Goal: Task Accomplishment & Management: Complete application form

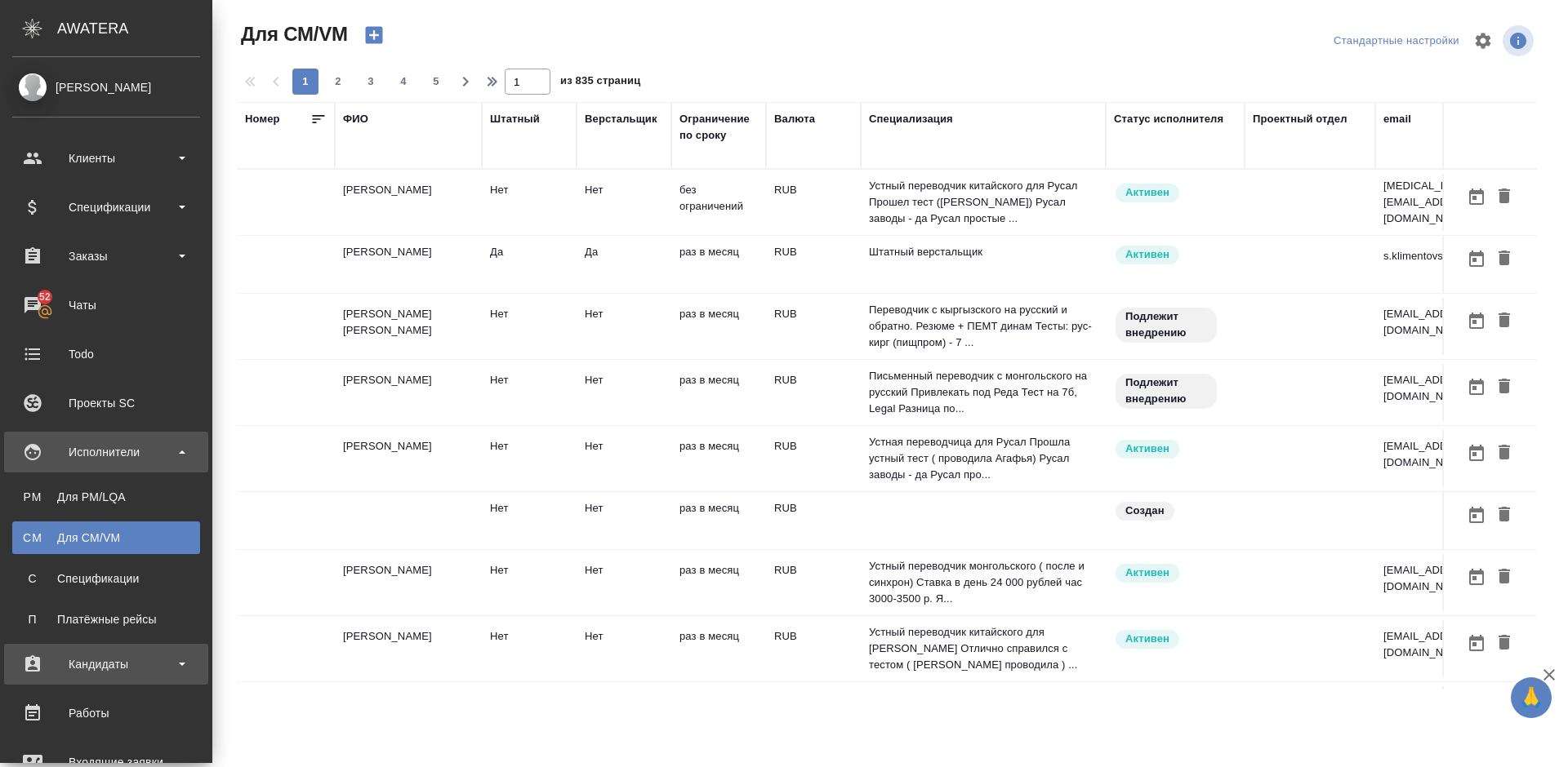
click at [130, 664] on div "Кандидаты" at bounding box center [105, 663] width 188 height 25
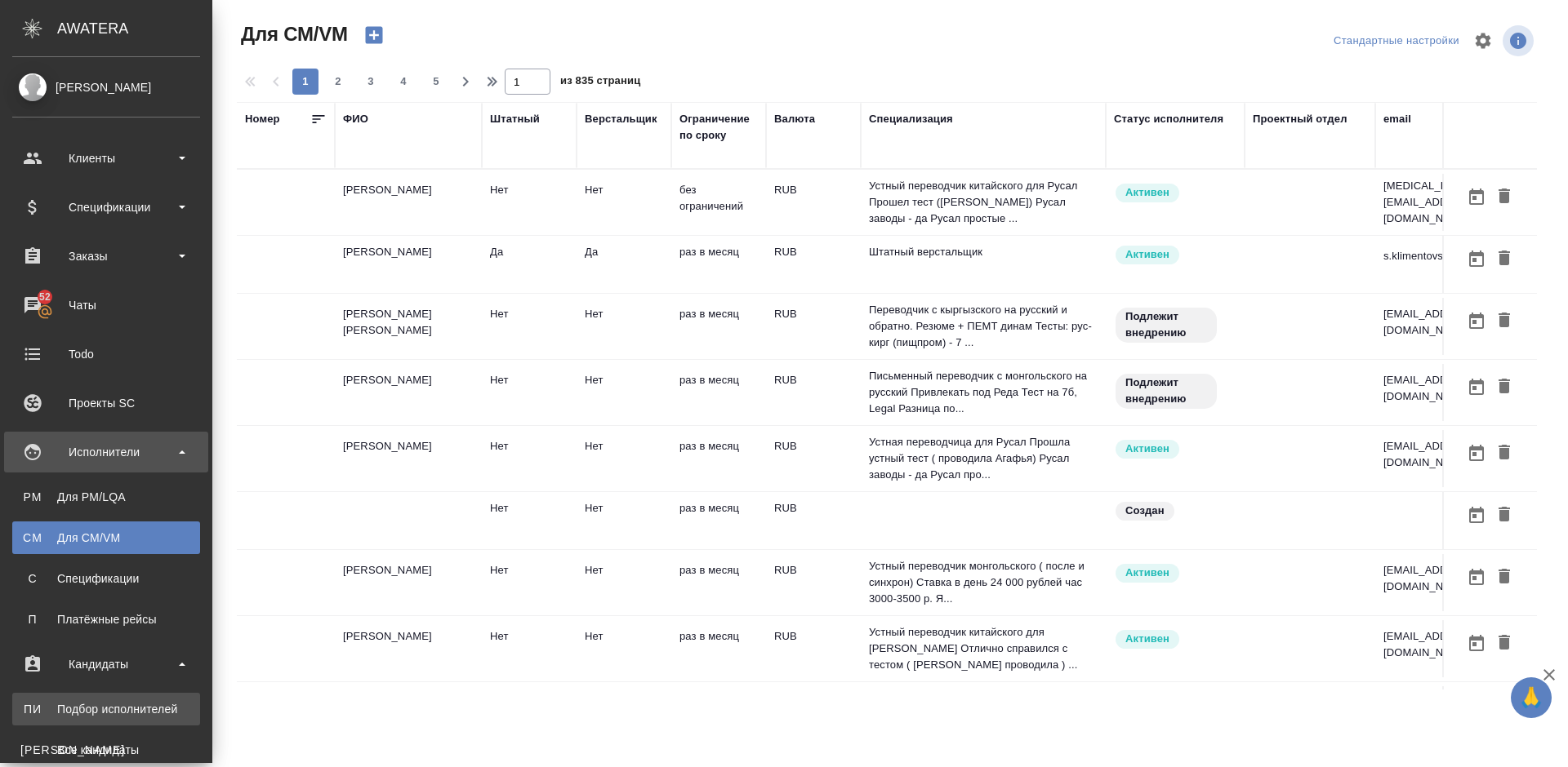
click at [132, 715] on div "Подбор исполнителей" at bounding box center [105, 709] width 171 height 16
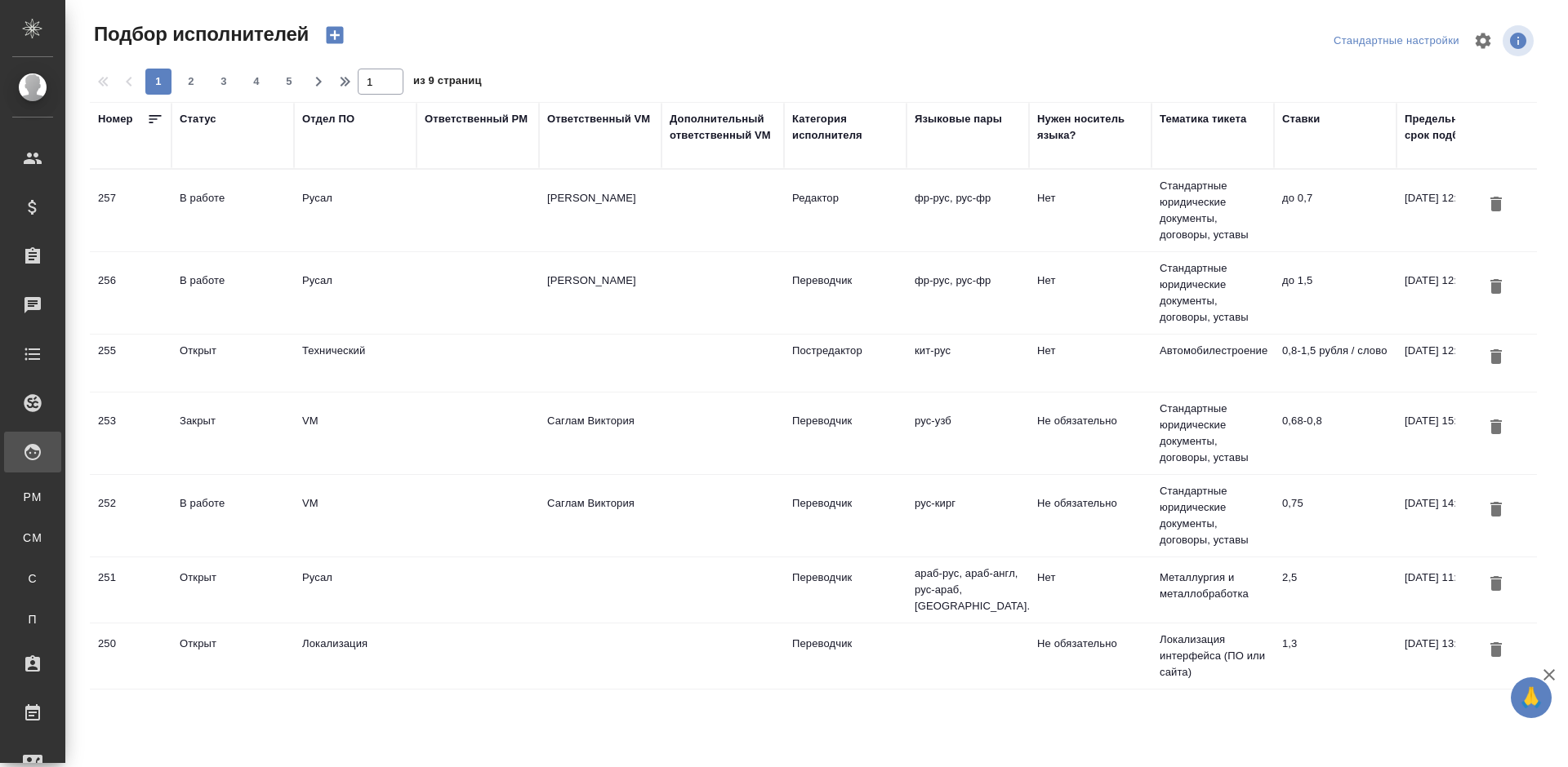
click at [449, 298] on td at bounding box center [478, 292] width 123 height 57
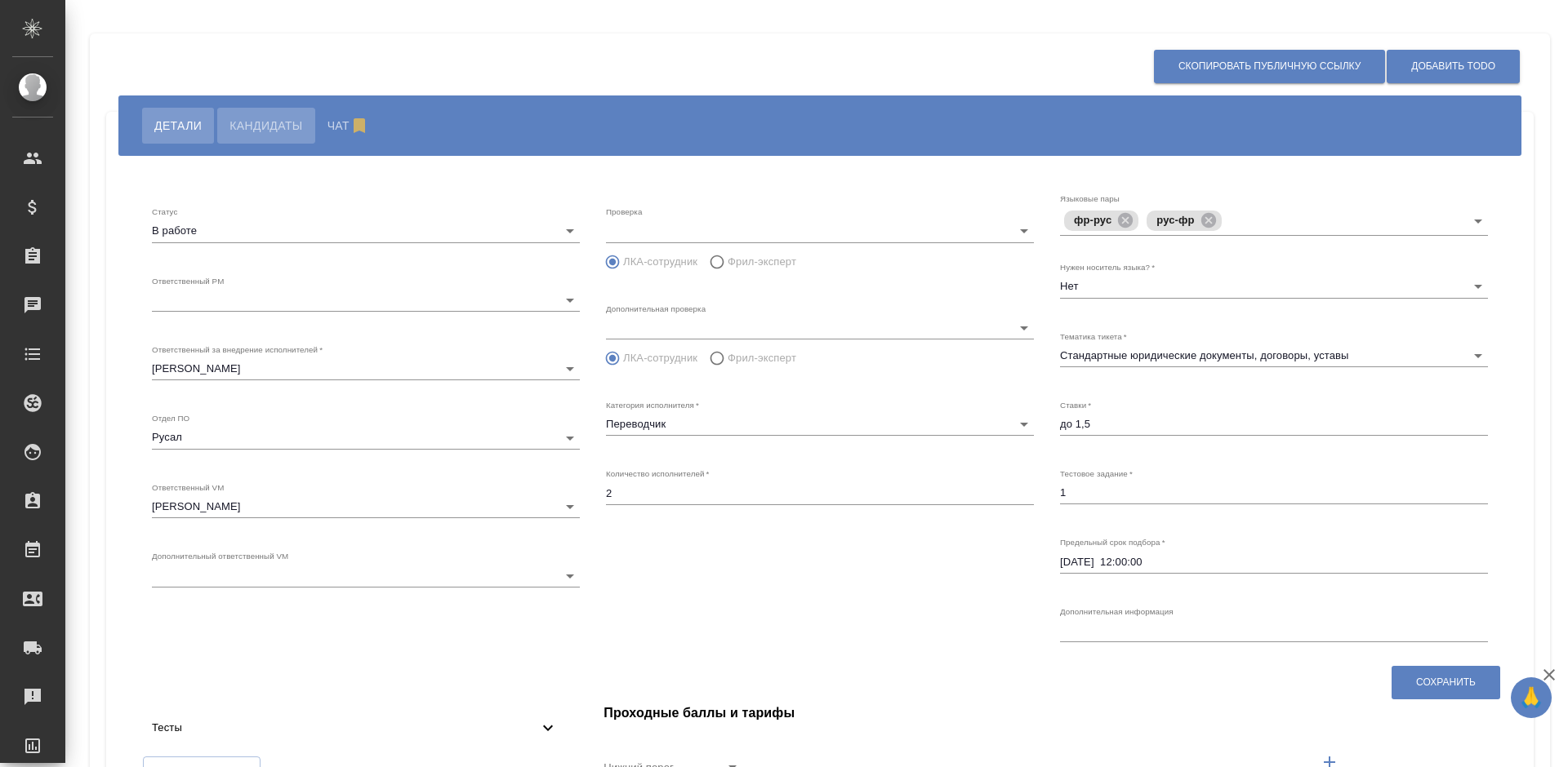
click at [283, 122] on span "Кандидаты" at bounding box center [265, 125] width 72 height 19
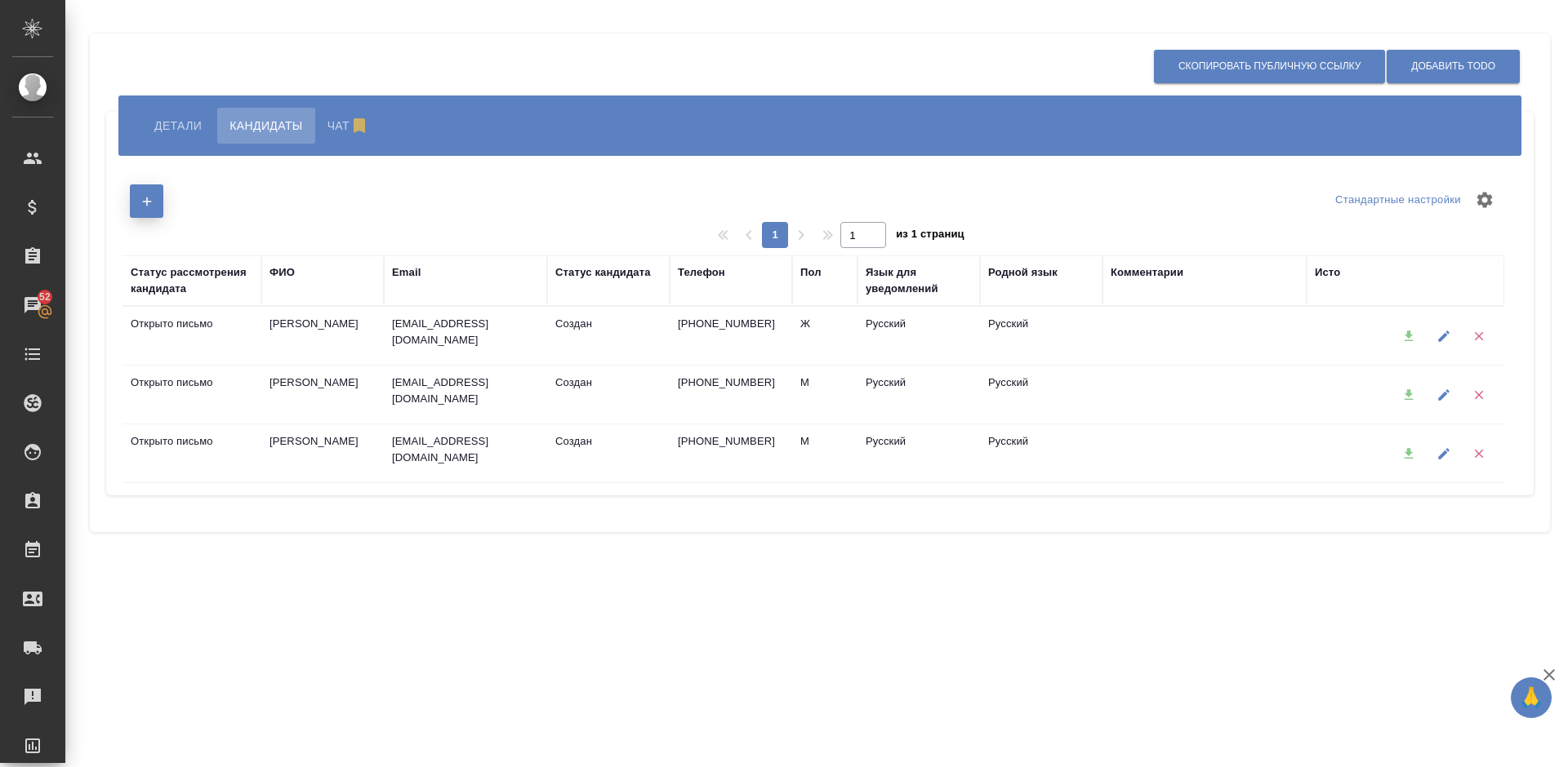
click at [153, 204] on icon "button" at bounding box center [147, 202] width 15 height 15
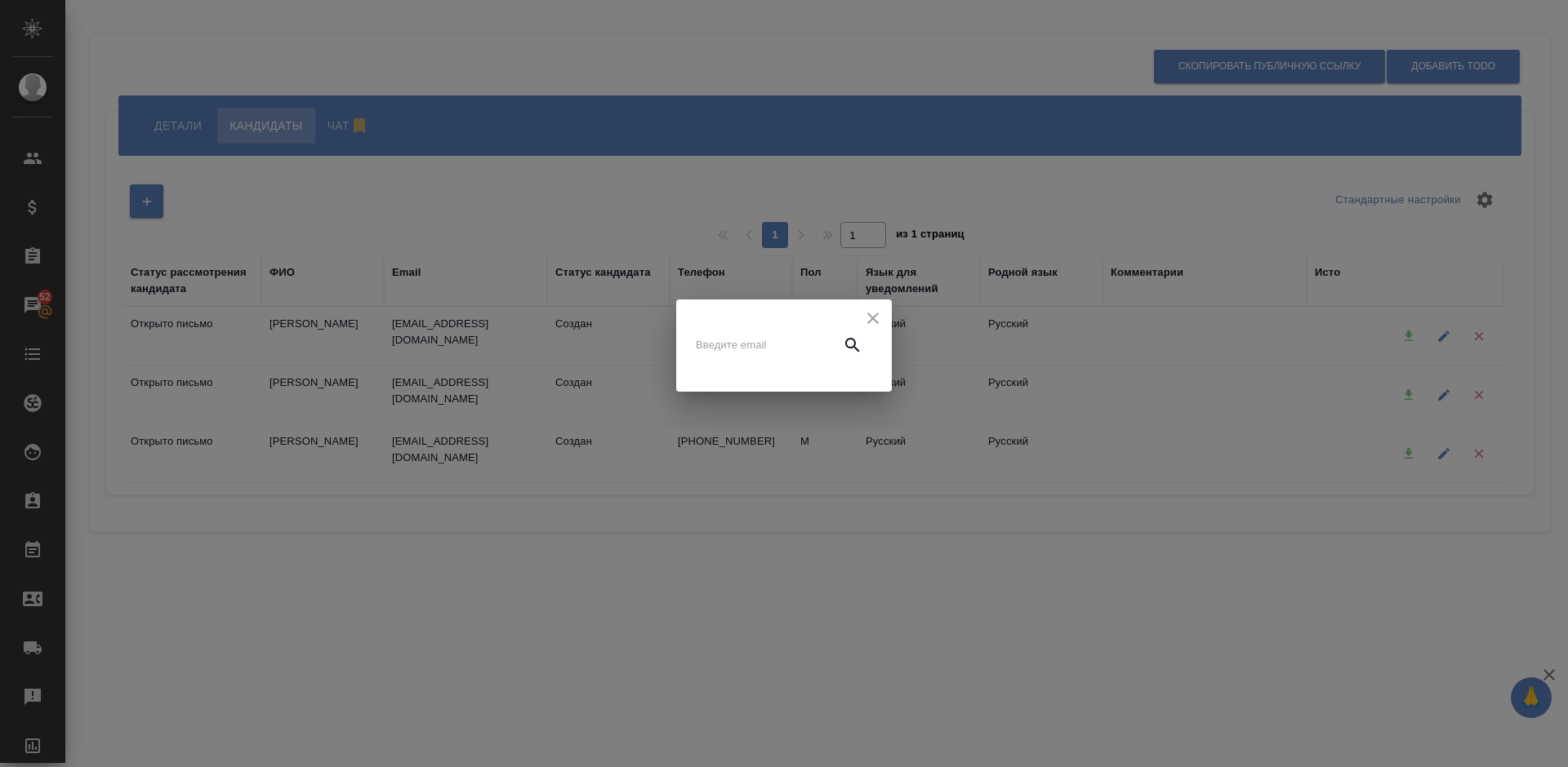
click at [727, 351] on input "text" at bounding box center [765, 345] width 138 height 23
paste input "[EMAIL_ADDRESS][DOMAIN_NAME]"
type input "[EMAIL_ADDRESS][DOMAIN_NAME]"
click at [848, 344] on icon "button" at bounding box center [852, 345] width 19 height 19
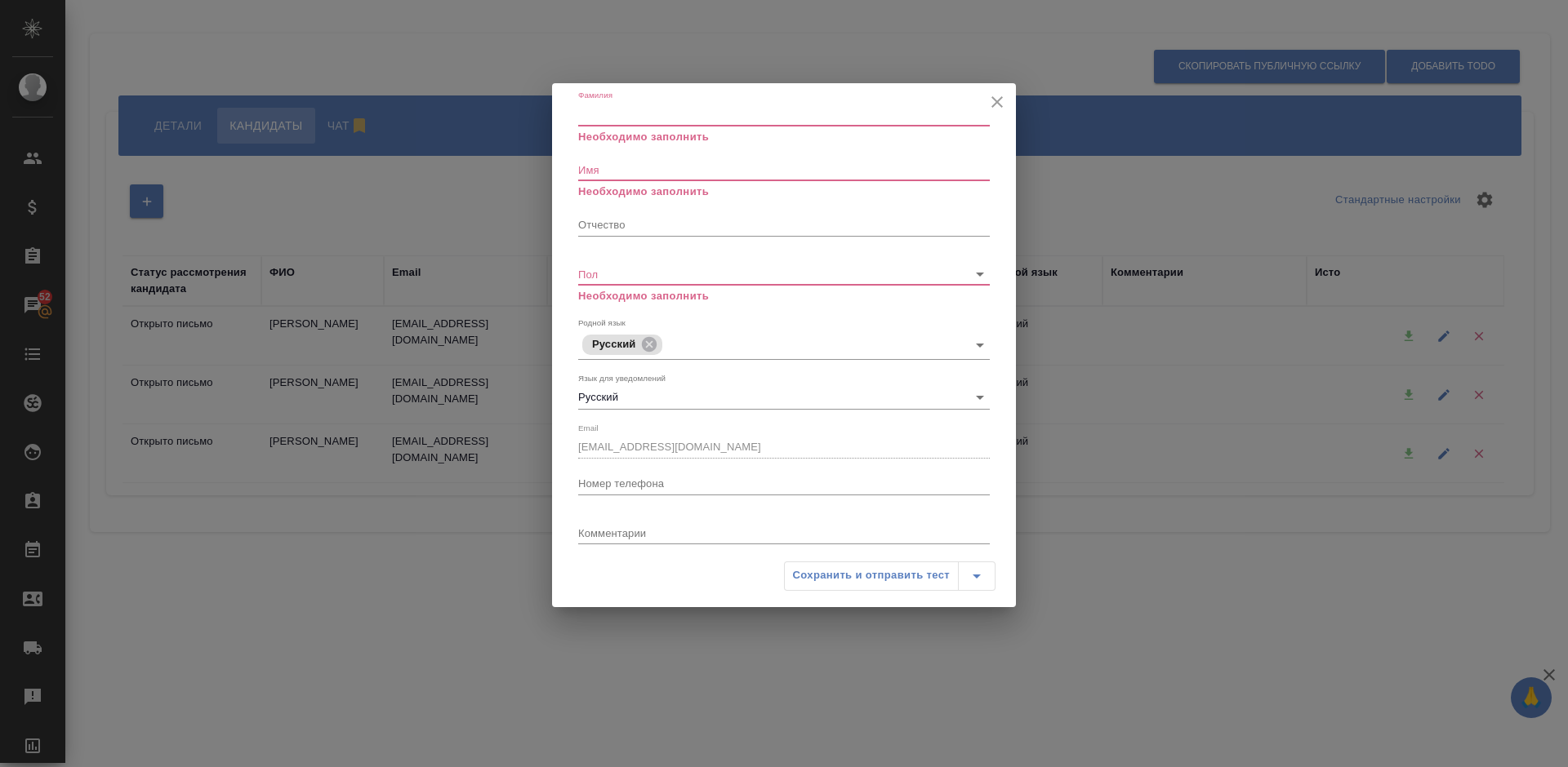
click at [607, 107] on input "Фамилия" at bounding box center [783, 114] width 412 height 23
paste input "Кравченко"
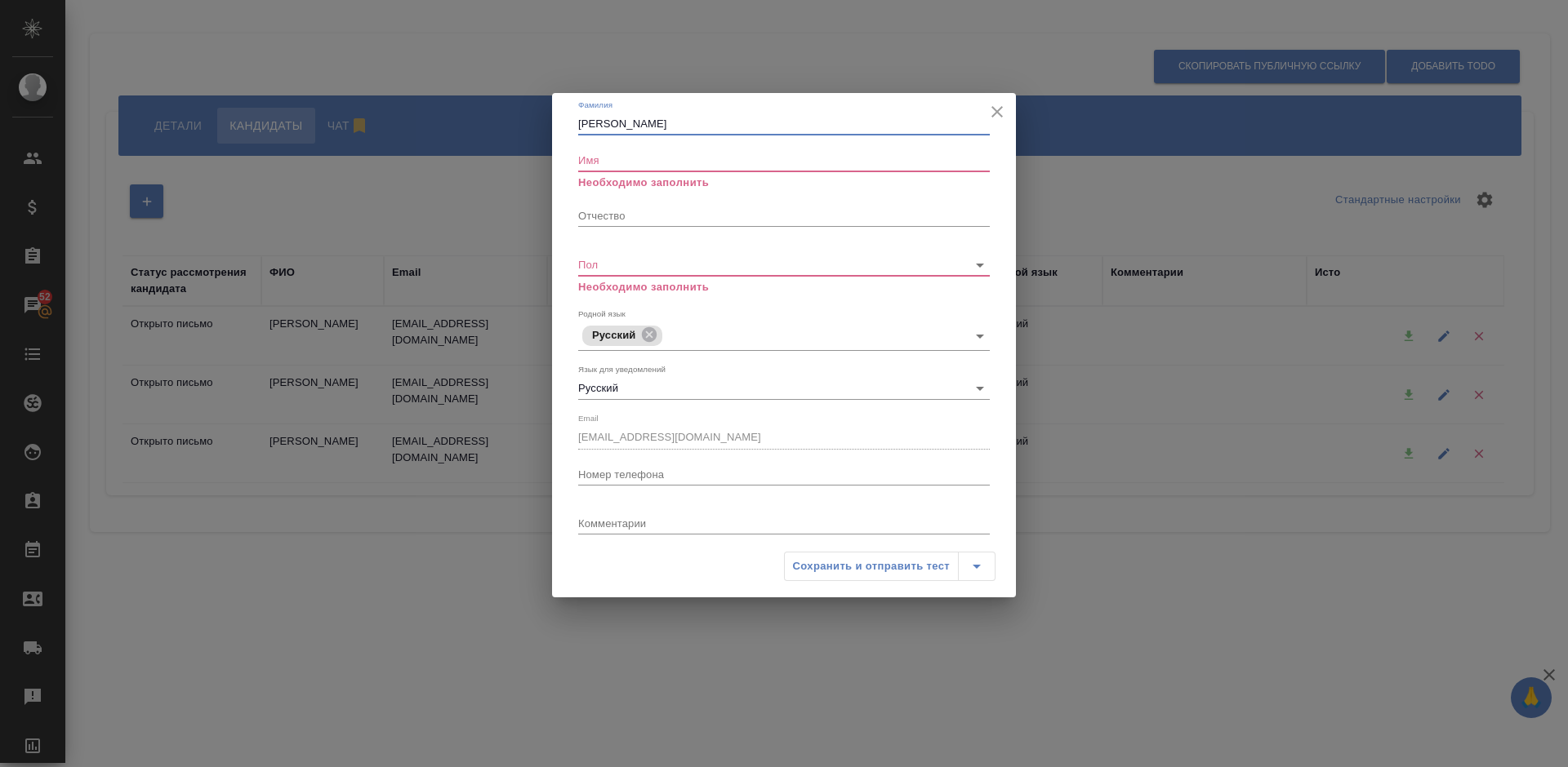
type input "Кравченко"
click at [631, 167] on input "Имя" at bounding box center [783, 159] width 412 height 23
paste input "Татьяна"
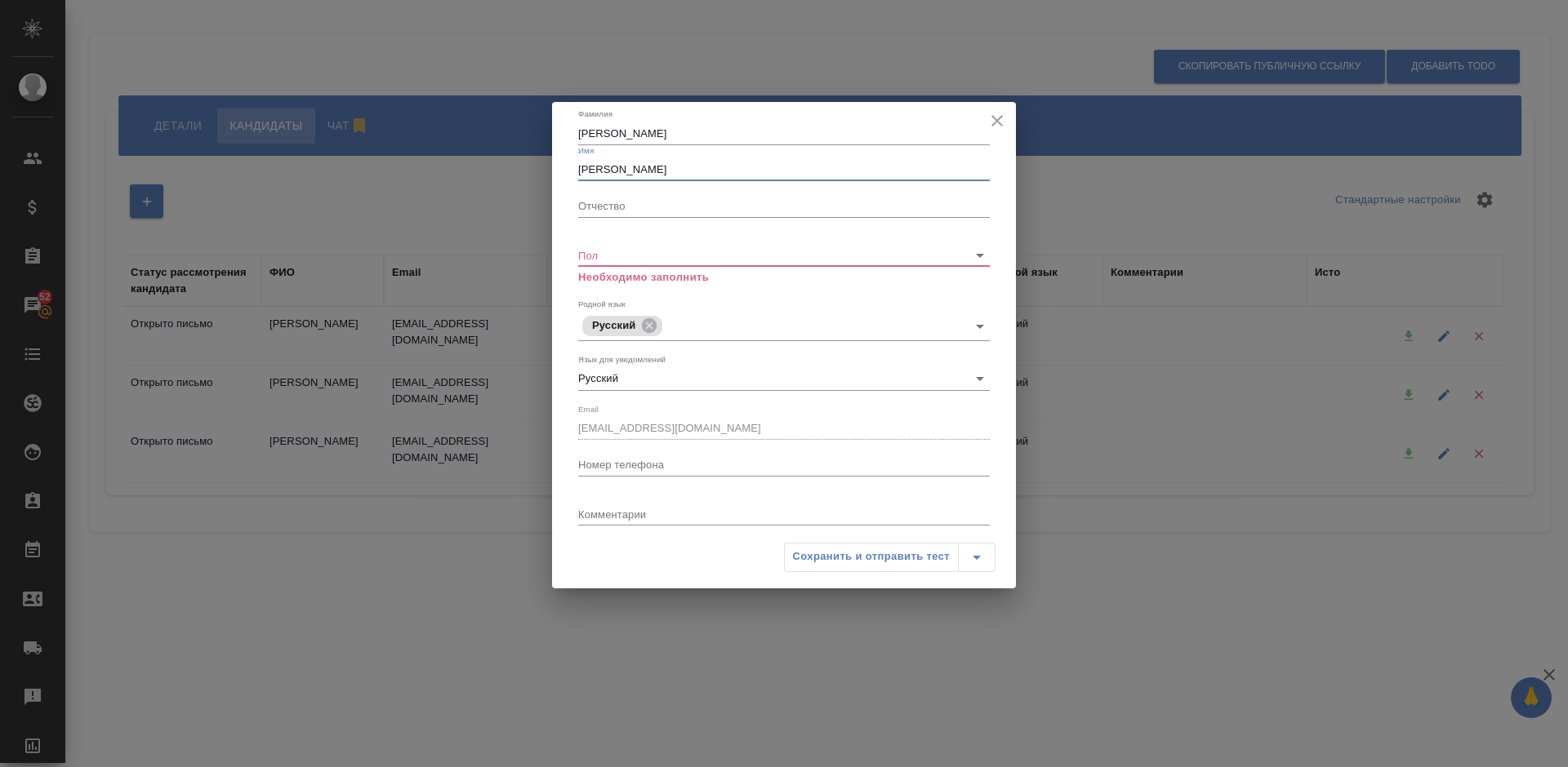
type input "Татьяна"
click at [597, 257] on body "🙏 .cls-1 fill:#fff; AWATERA Lazareva Anastasia Клиенты Спецификации Заказы 52 Ч…" at bounding box center [784, 383] width 1568 height 767
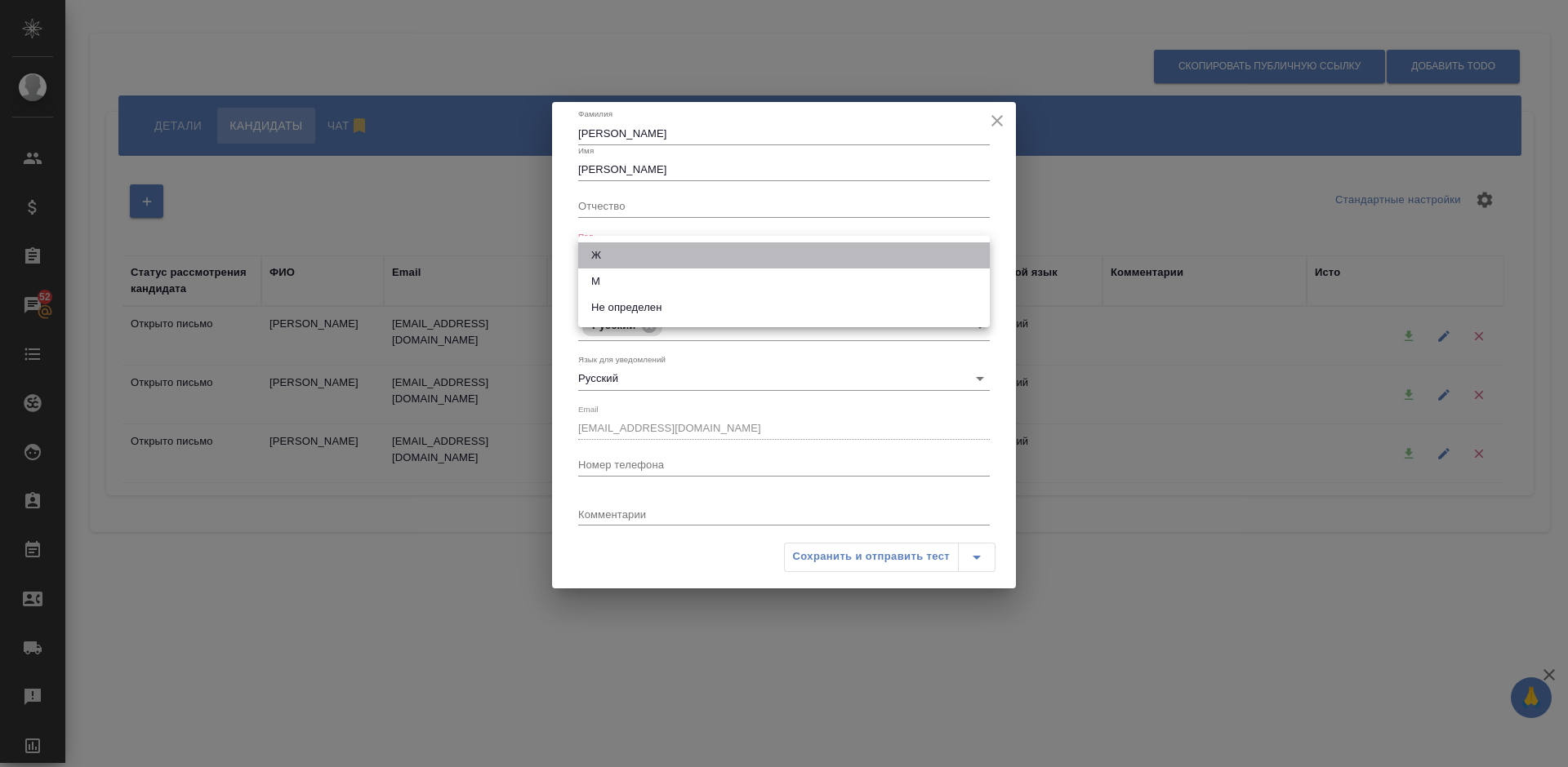
click at [599, 253] on li "Ж" at bounding box center [783, 255] width 412 height 26
type input "female"
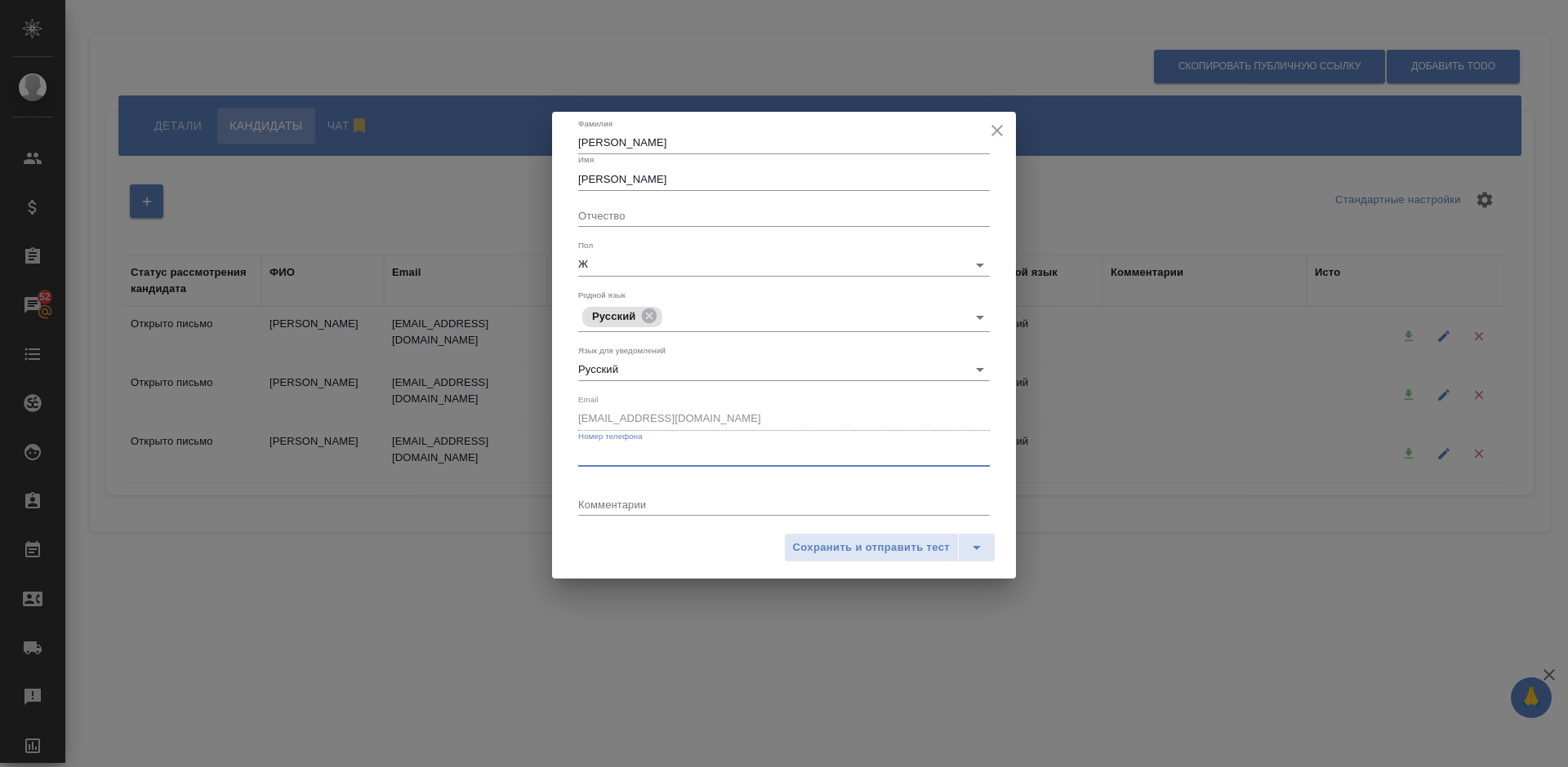
paste input "[PHONE_NUMBER]"
click at [600, 454] on input "Номер телефона" at bounding box center [783, 455] width 412 height 23
type input "[PHONE_NUMBER]"
click at [854, 543] on span "Сохранить и отправить тест" at bounding box center [871, 548] width 157 height 18
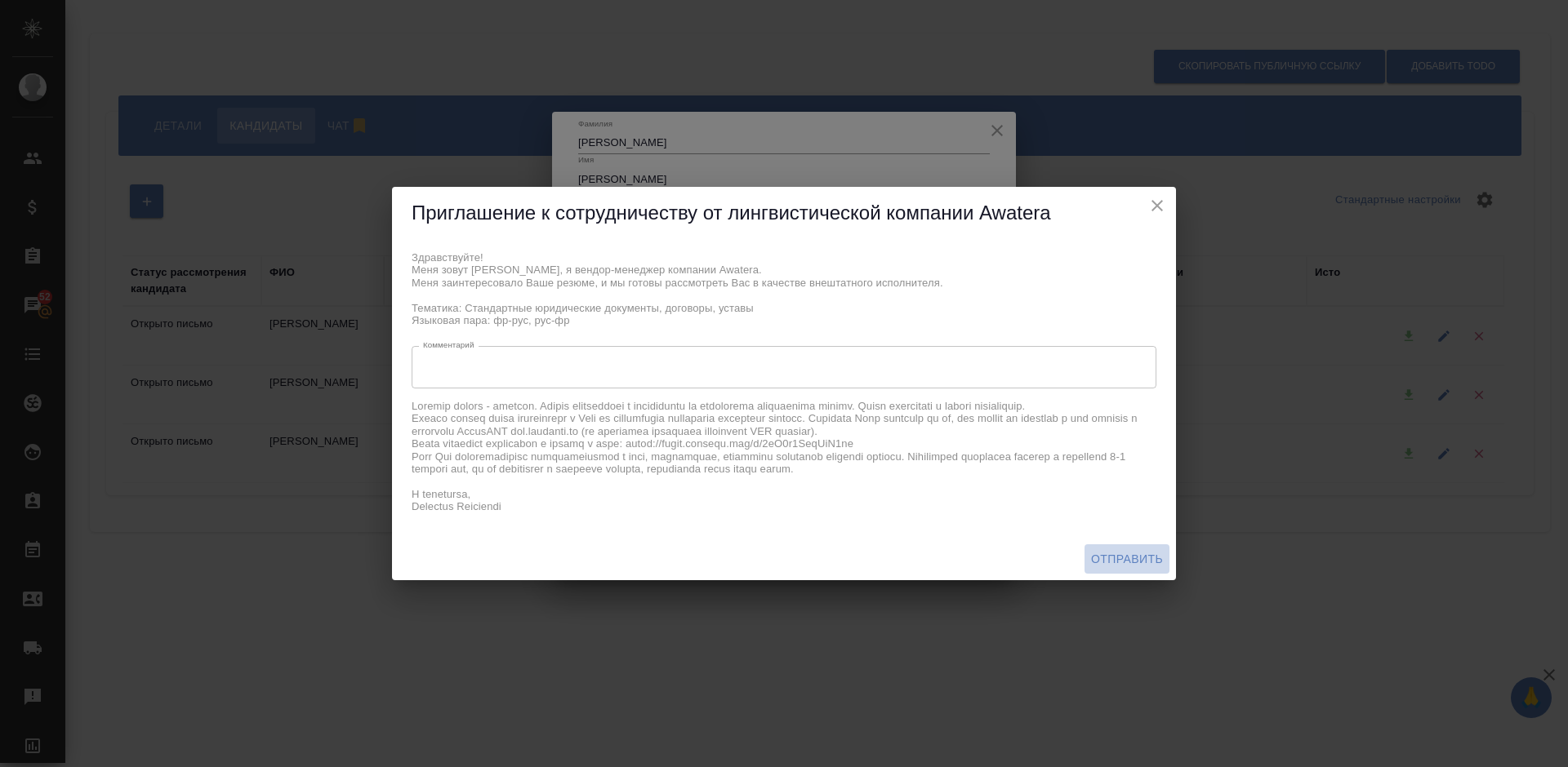
click at [1121, 549] on span "Отправить" at bounding box center [1127, 559] width 72 height 20
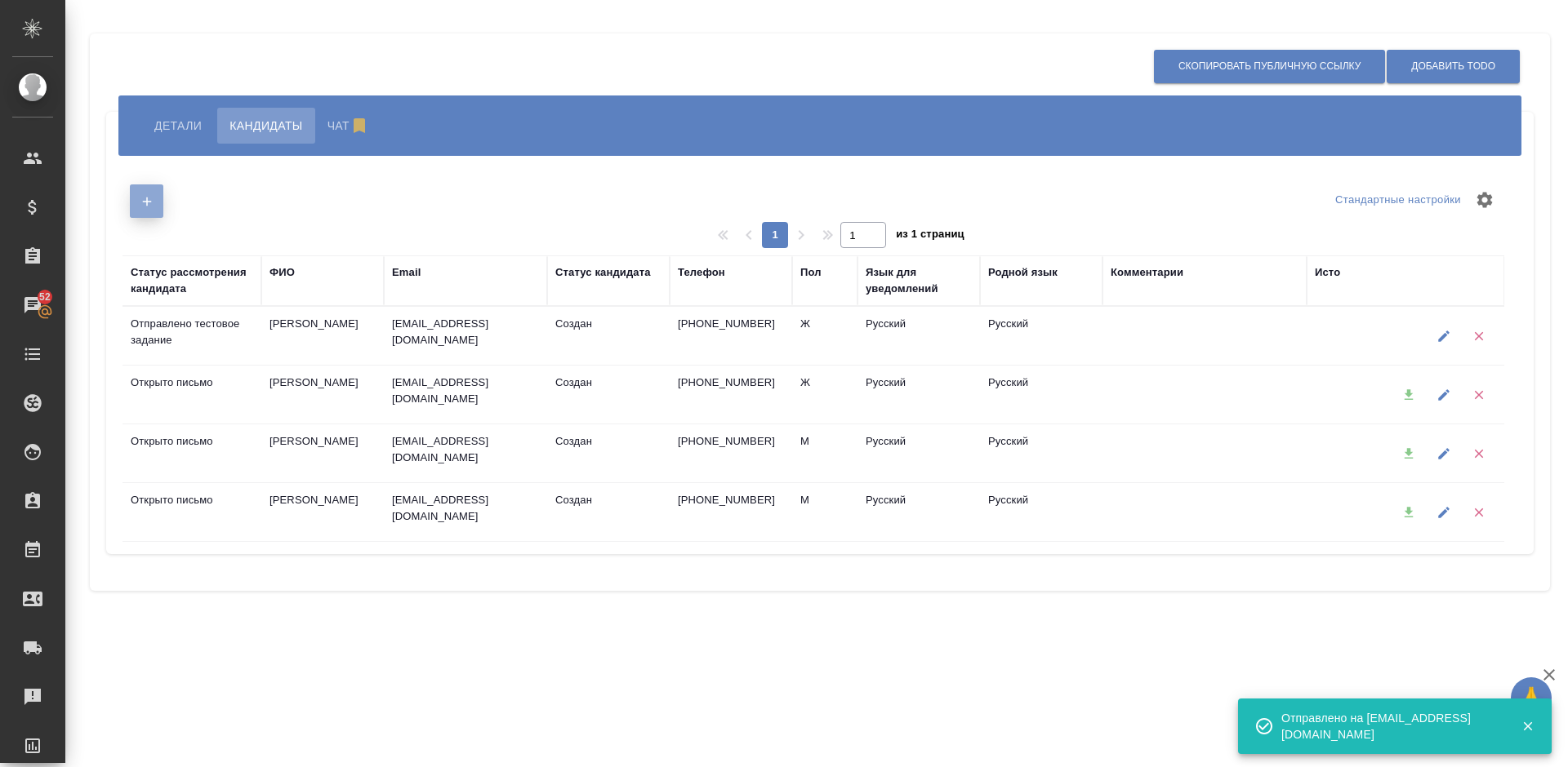
click at [157, 195] on button "button" at bounding box center [147, 201] width 34 height 34
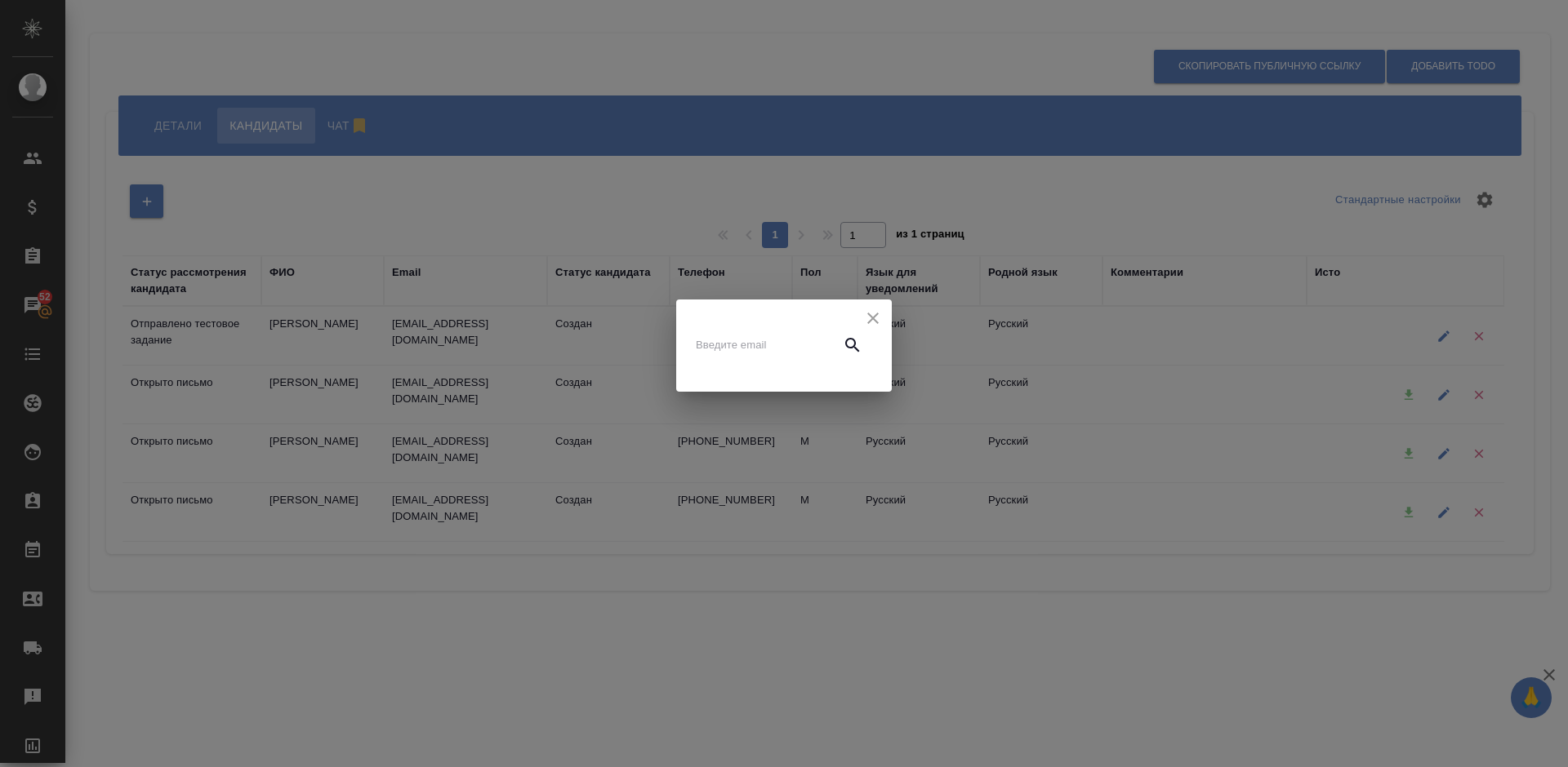
click at [724, 352] on input "text" at bounding box center [765, 345] width 138 height 23
paste input "[EMAIL_ADDRESS][DOMAIN_NAME]"
type input "[EMAIL_ADDRESS][DOMAIN_NAME]"
click at [845, 341] on icon "button" at bounding box center [852, 345] width 19 height 19
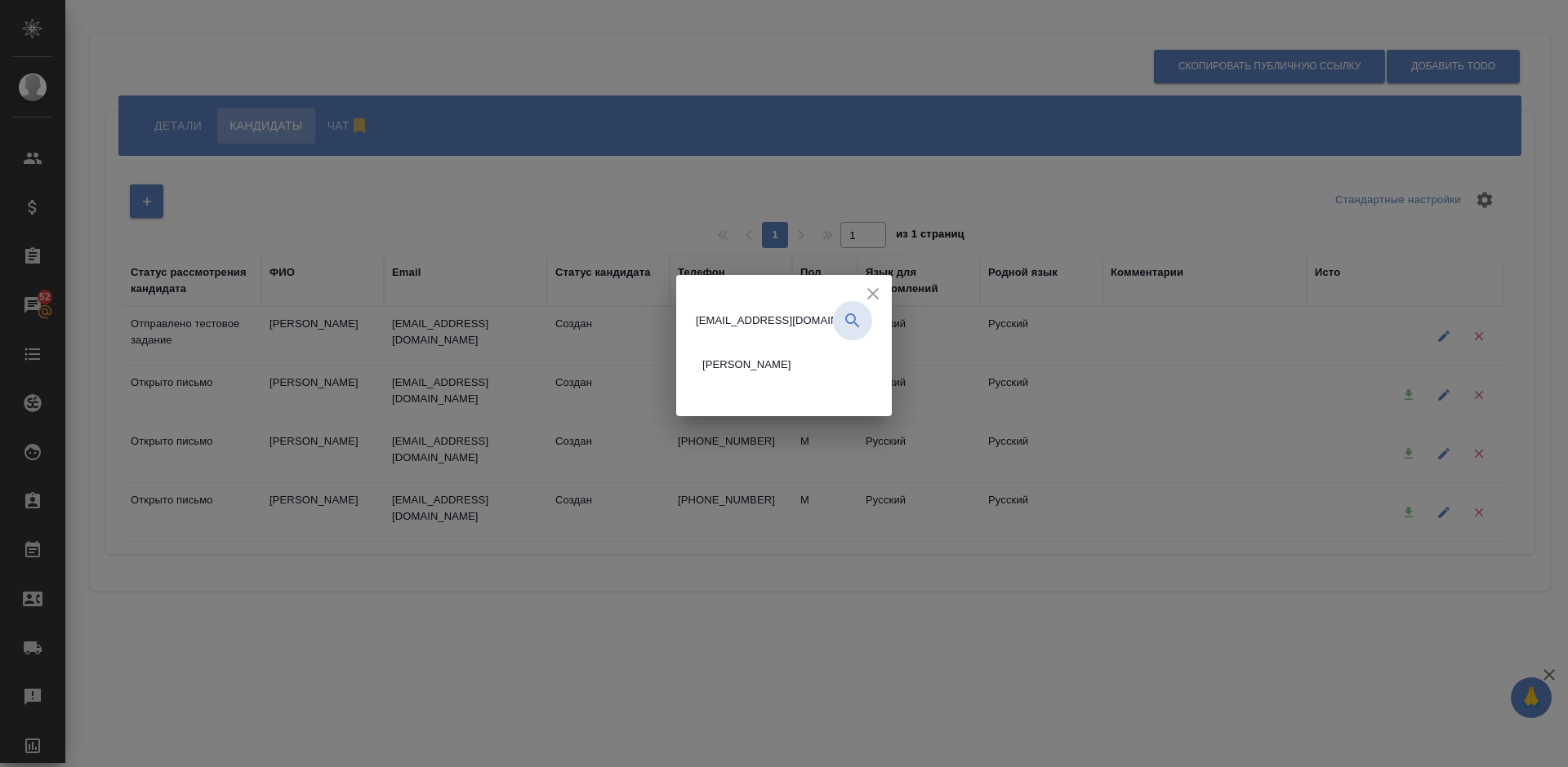
drag, startPoint x: 667, startPoint y: 365, endPoint x: 771, endPoint y: 365, distance: 104.0
click at [771, 365] on span "[PERSON_NAME]" at bounding box center [746, 365] width 89 height 16
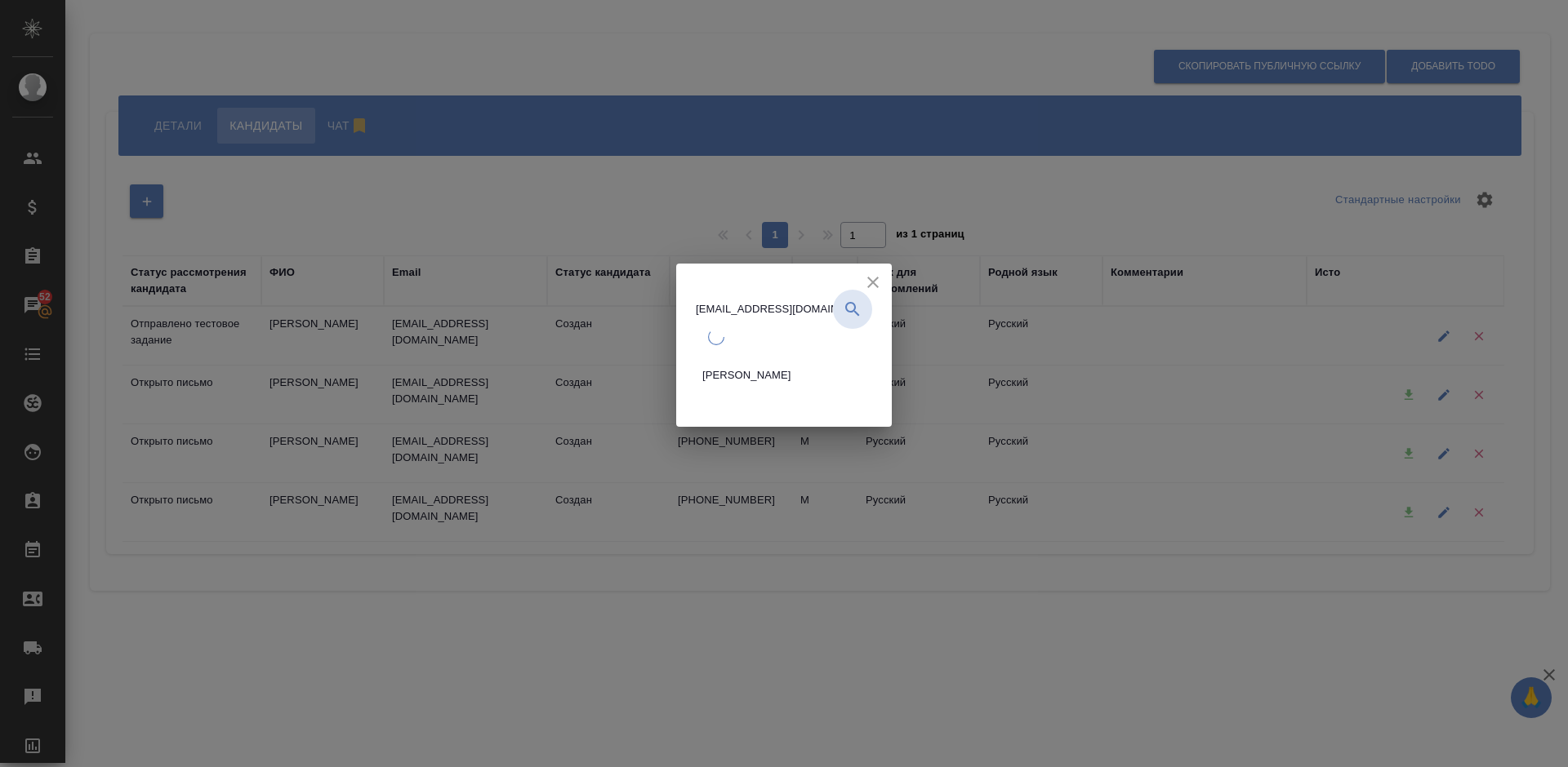
copy span "[PERSON_NAME]"
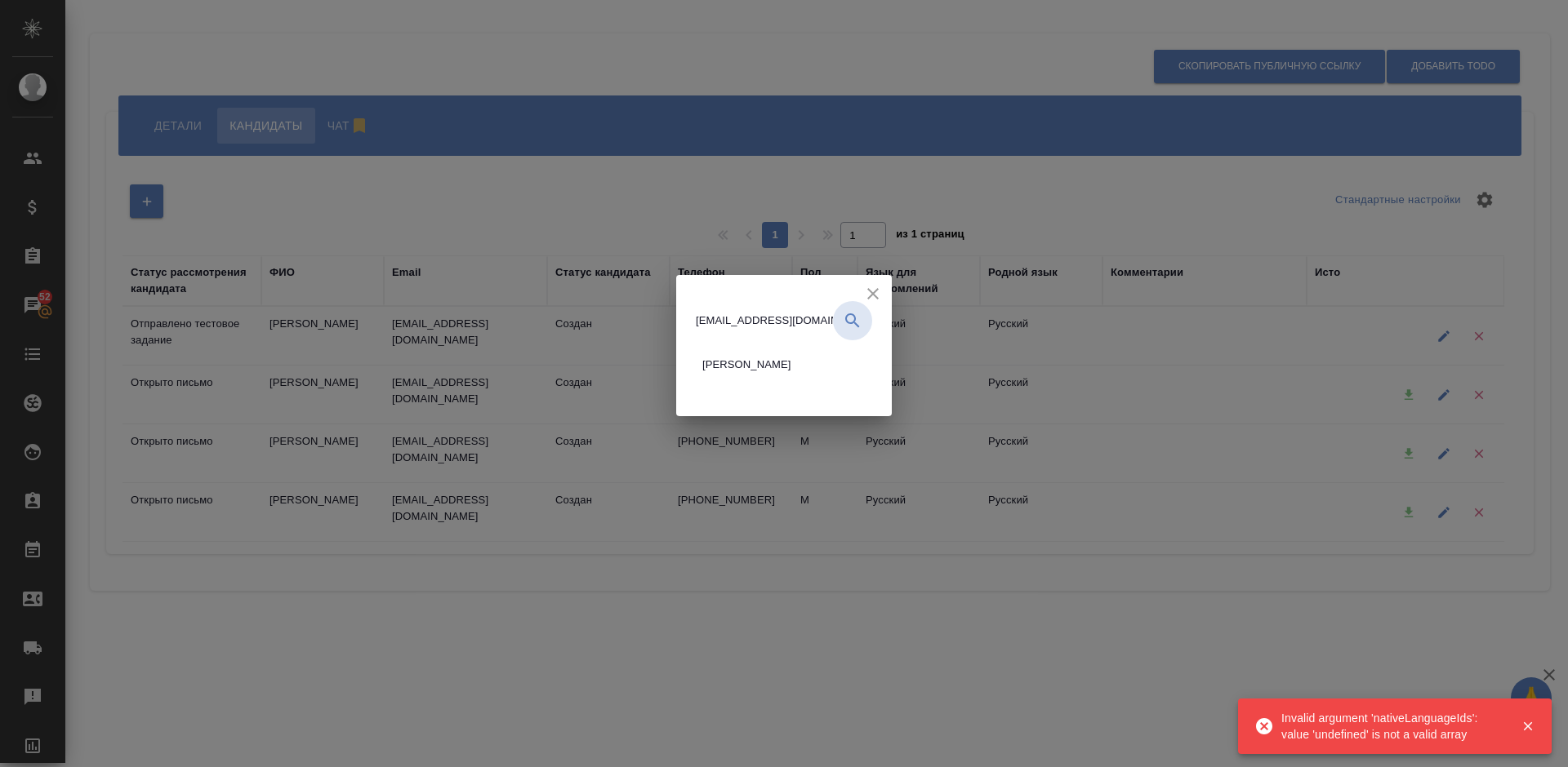
click at [842, 322] on button "button" at bounding box center [852, 321] width 39 height 39
click at [789, 323] on input "[EMAIL_ADDRESS][DOMAIN_NAME]" at bounding box center [765, 320] width 138 height 23
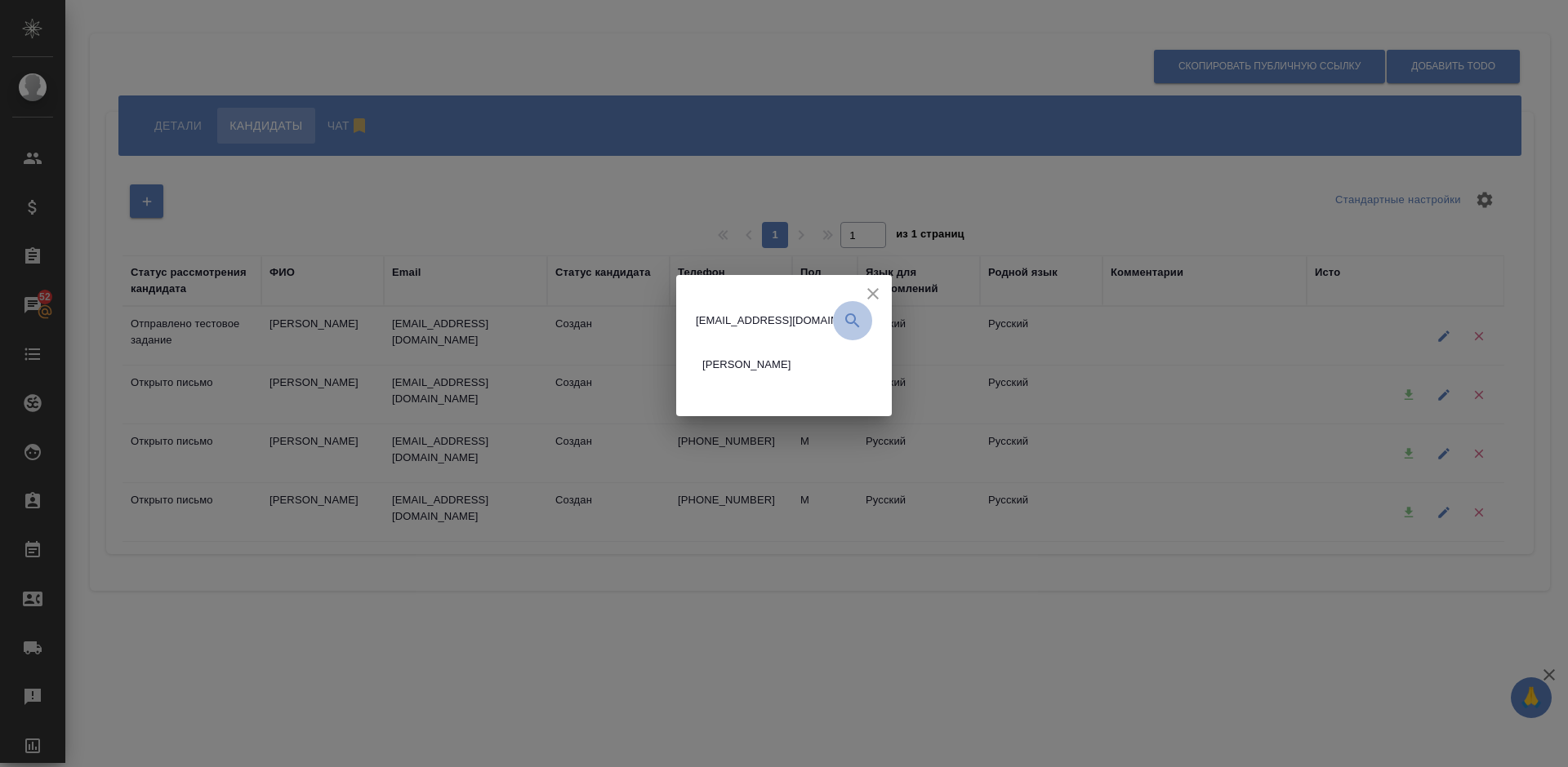
click at [856, 318] on icon "button" at bounding box center [852, 320] width 14 height 14
click at [804, 355] on li "[PERSON_NAME]" at bounding box center [750, 364] width 108 height 36
click at [726, 396] on div at bounding box center [783, 406] width 215 height 20
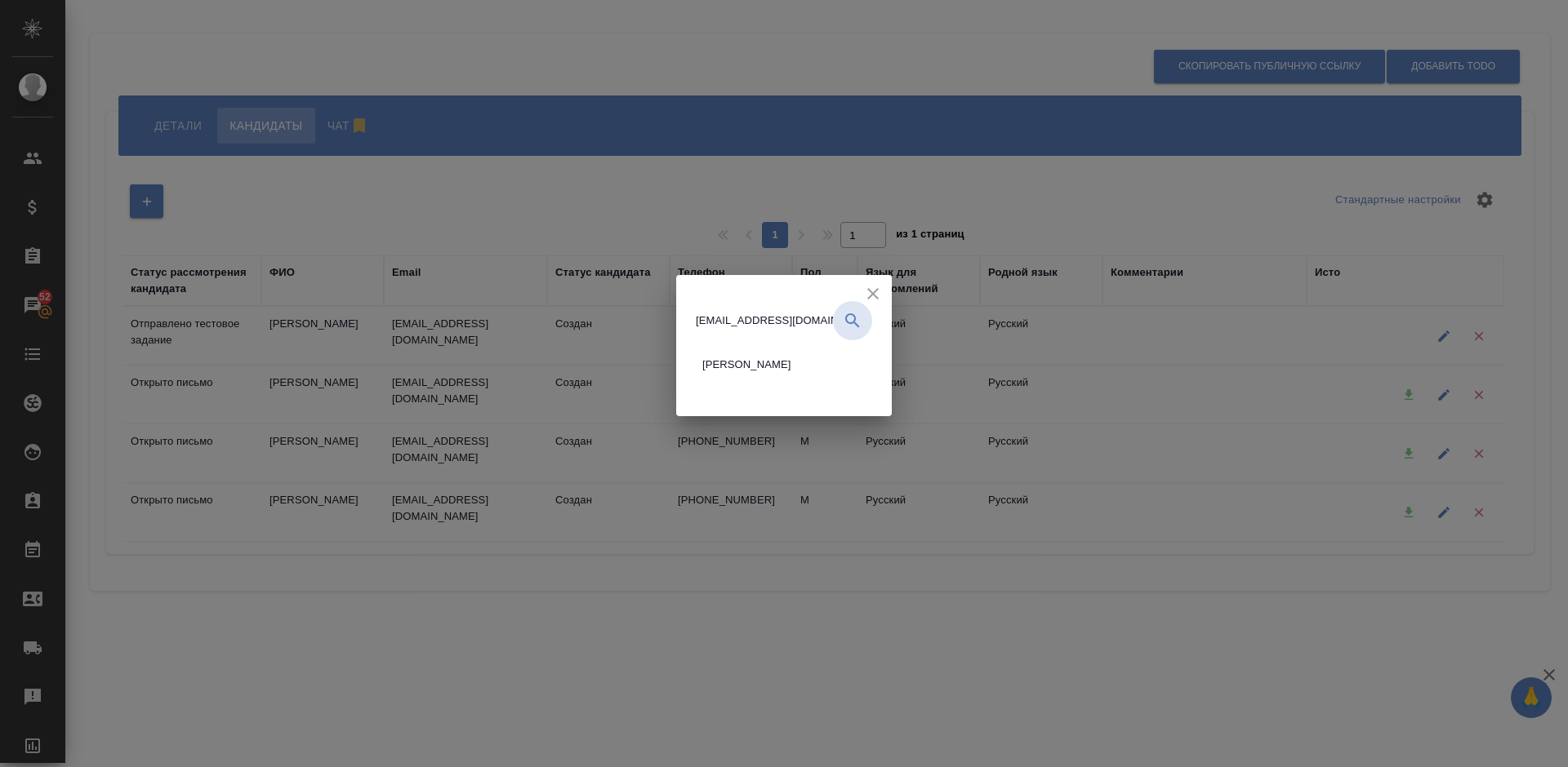
click at [726, 396] on div at bounding box center [783, 406] width 215 height 20
click at [842, 325] on button "button" at bounding box center [852, 321] width 39 height 39
click at [767, 323] on input "[EMAIL_ADDRESS][DOMAIN_NAME]" at bounding box center [765, 320] width 138 height 23
click at [696, 326] on div "[PERSON_NAME][EMAIL_ADDRESS][DOMAIN_NAME] [PERSON_NAME]" at bounding box center [784, 345] width 176 height 88
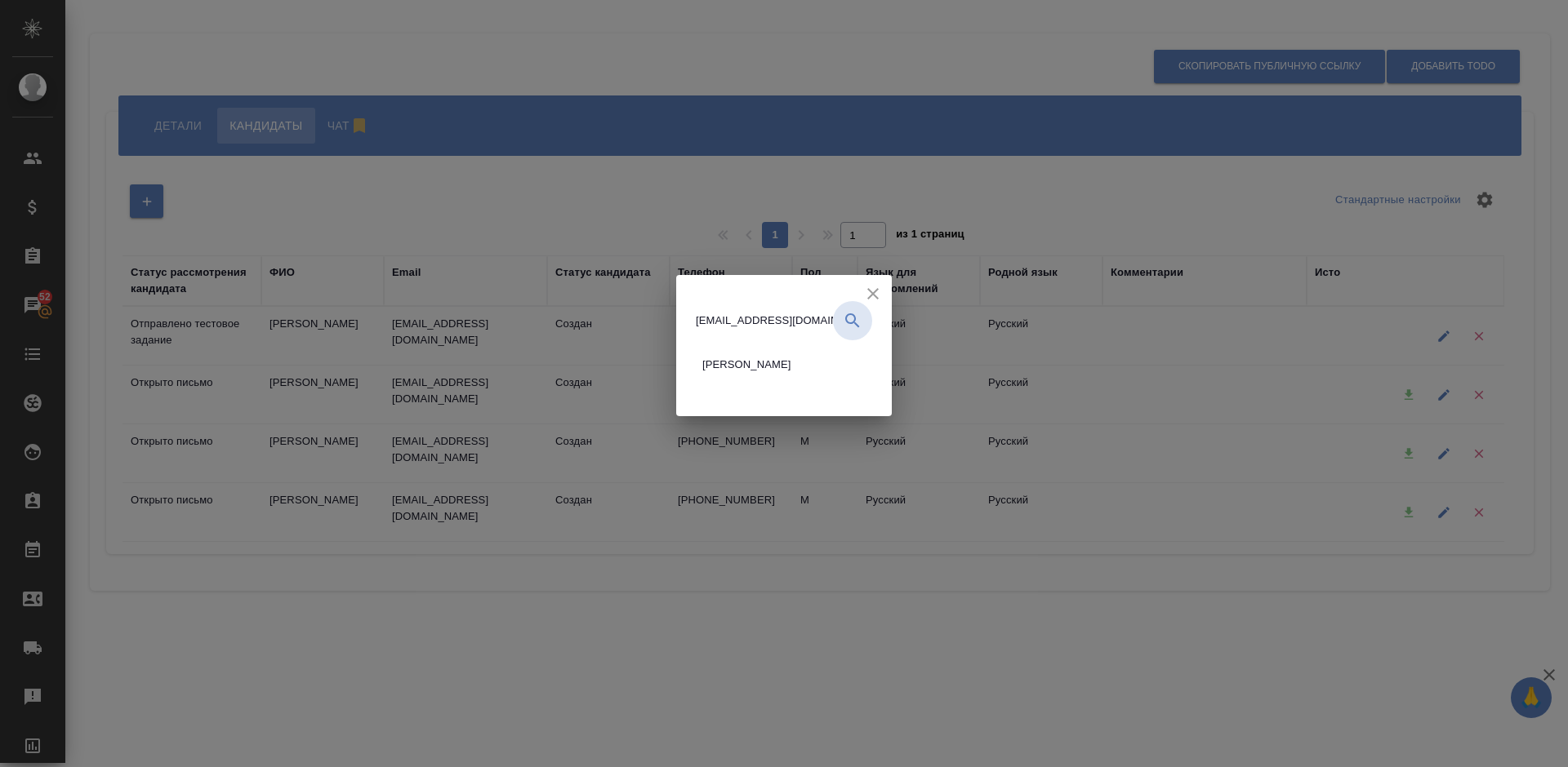
click at [696, 326] on div "[PERSON_NAME][EMAIL_ADDRESS][DOMAIN_NAME] [PERSON_NAME]" at bounding box center [784, 345] width 176 height 88
click at [883, 290] on icon "close" at bounding box center [872, 293] width 19 height 19
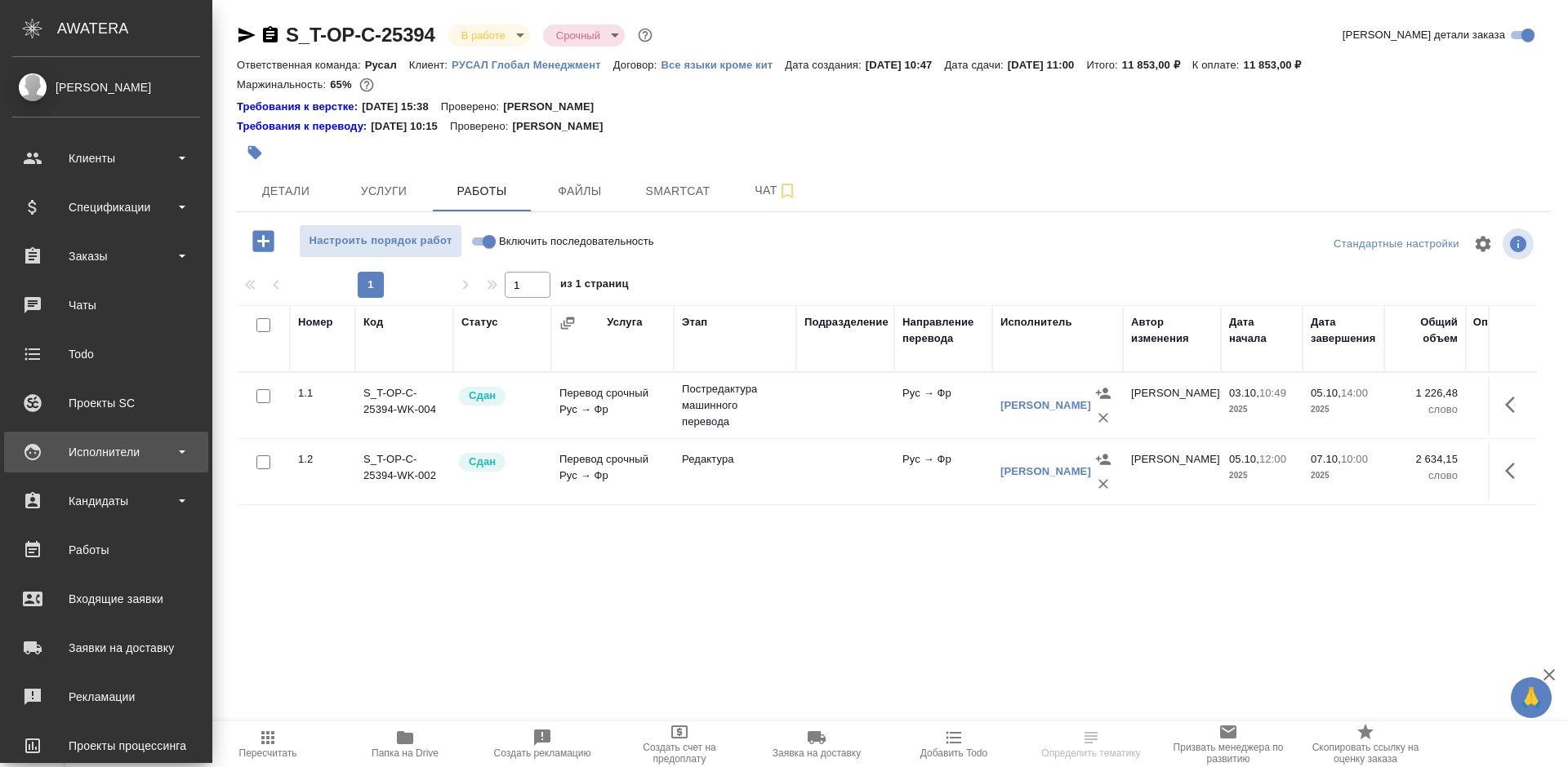
click at [108, 459] on div "Исполнители" at bounding box center [105, 452] width 188 height 25
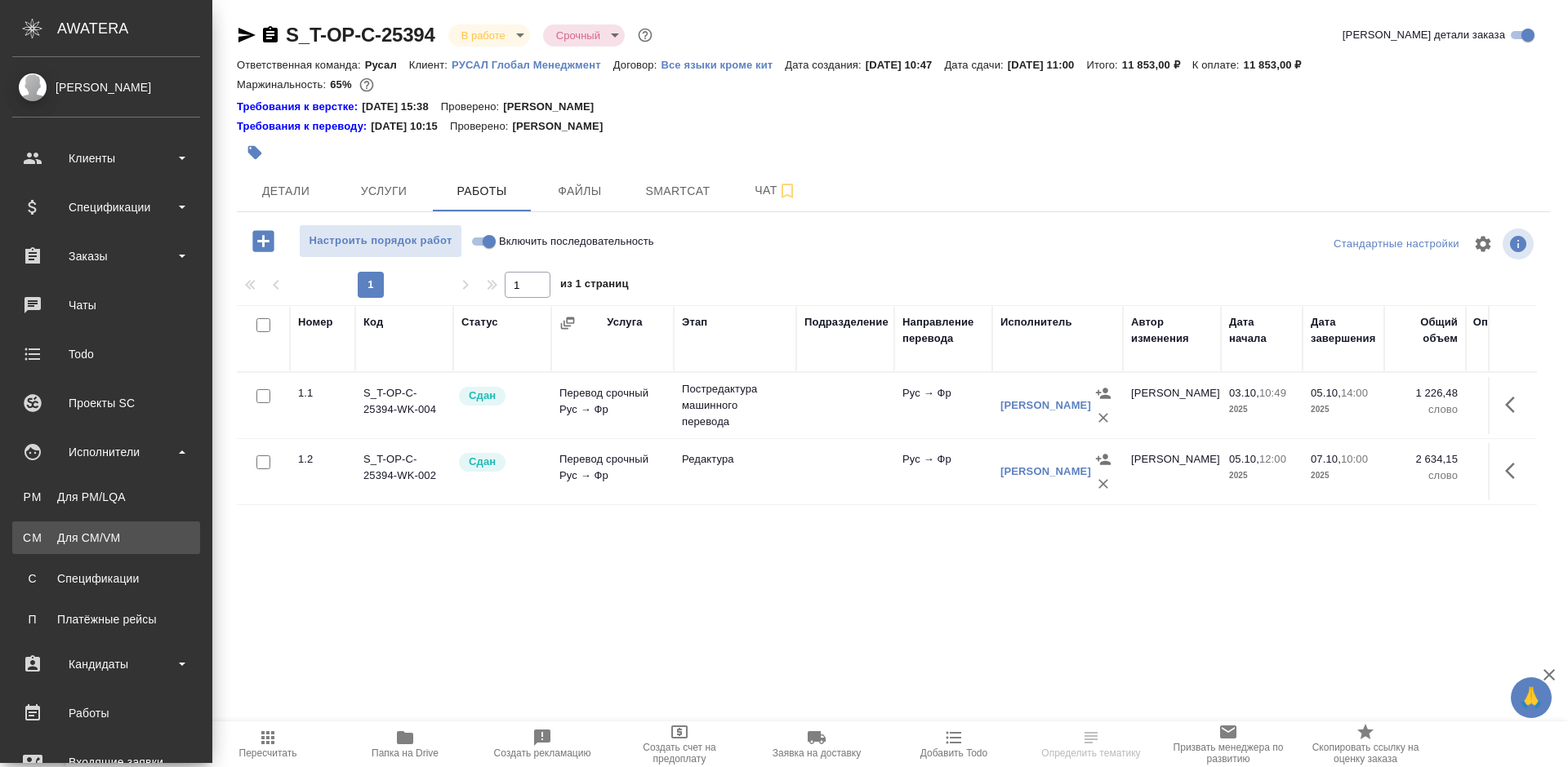
click at [126, 525] on link "CM Для CM/VM" at bounding box center [105, 538] width 188 height 33
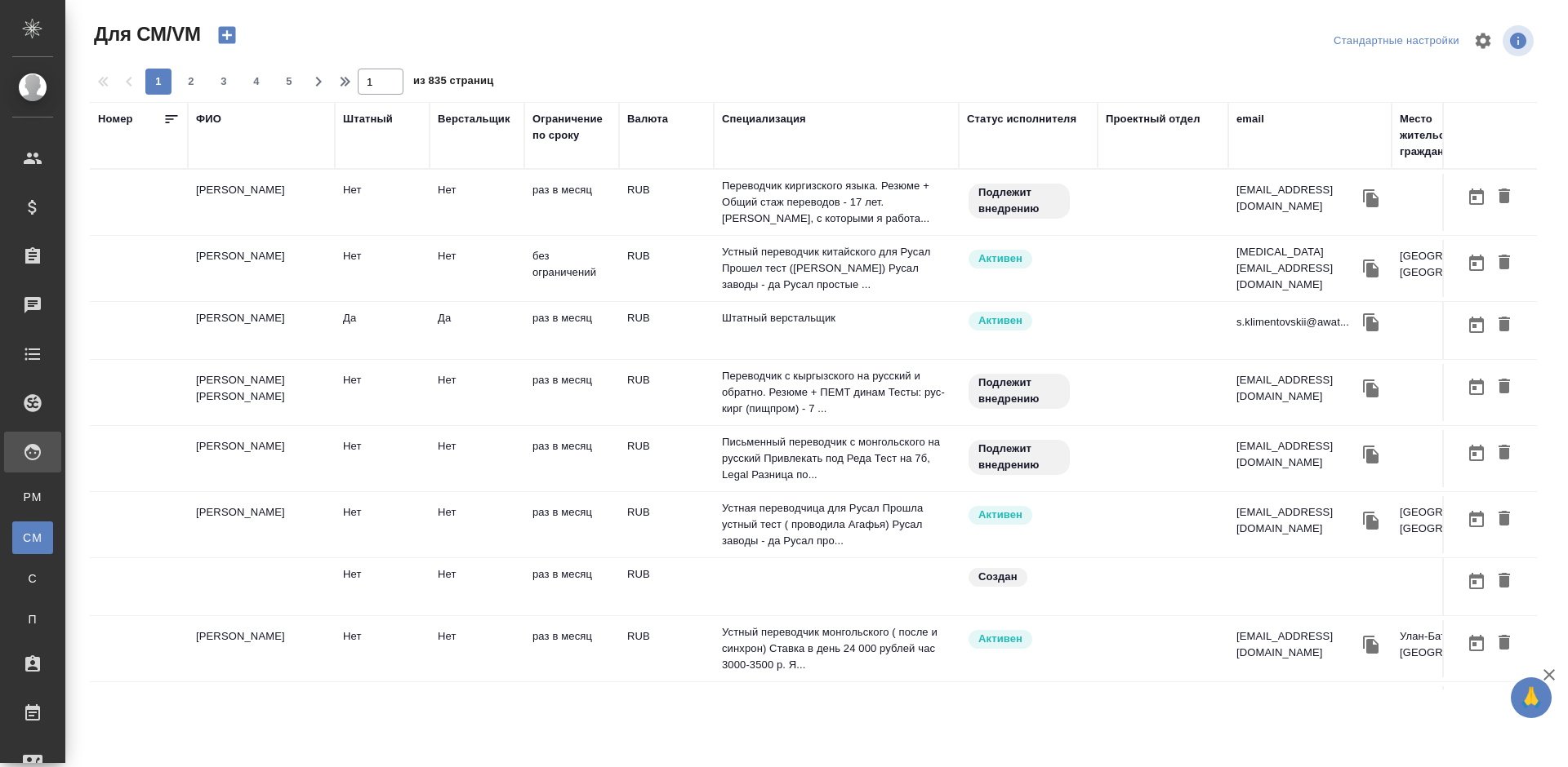
click at [211, 118] on div "ФИО" at bounding box center [209, 119] width 26 height 16
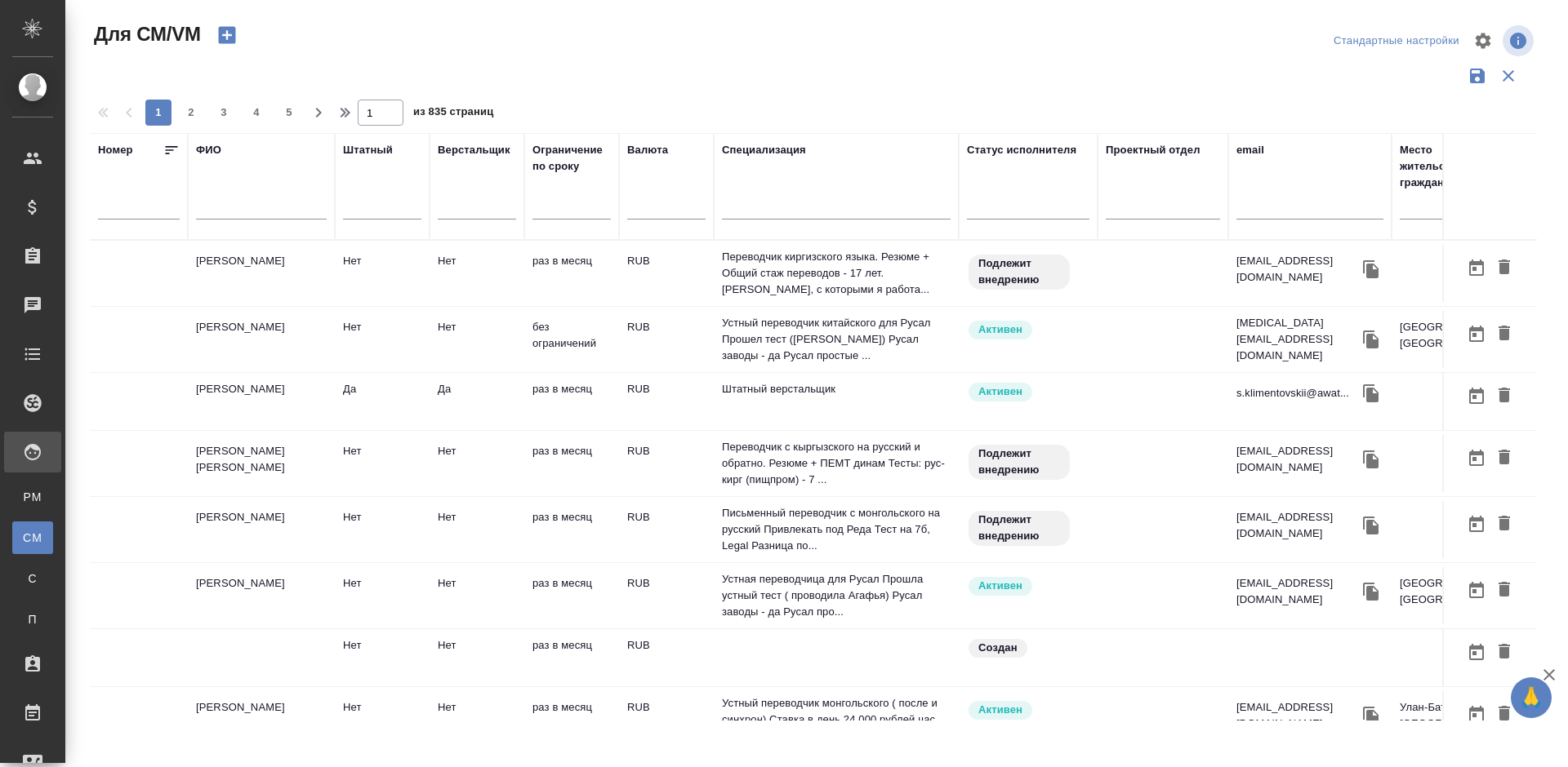
click at [235, 213] on input "text" at bounding box center [261, 209] width 130 height 20
paste input "[PERSON_NAME]"
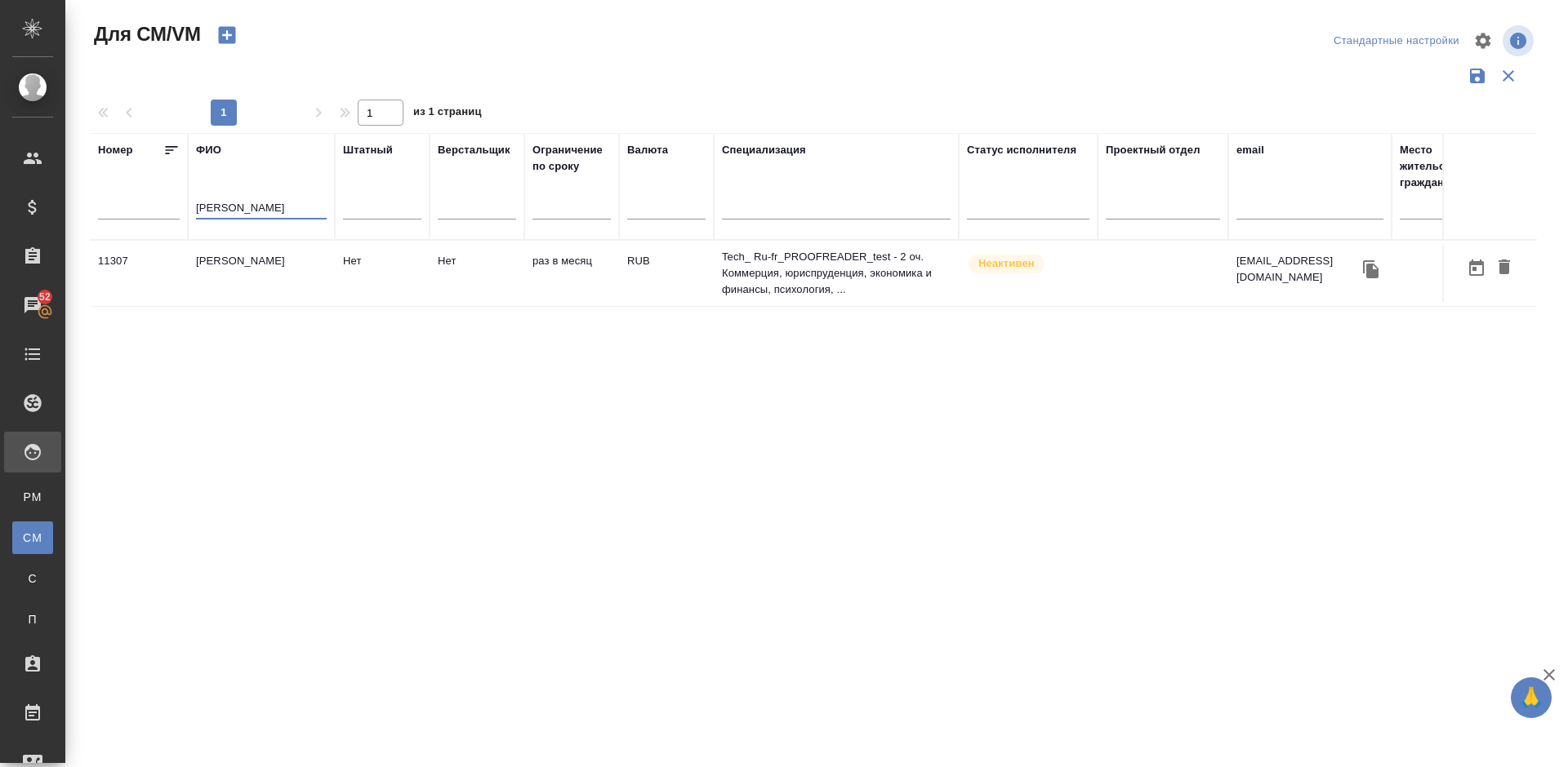
type input "[PERSON_NAME]"
click at [286, 287] on td "Хапилова Анастасия Евгеньевна" at bounding box center [261, 273] width 147 height 57
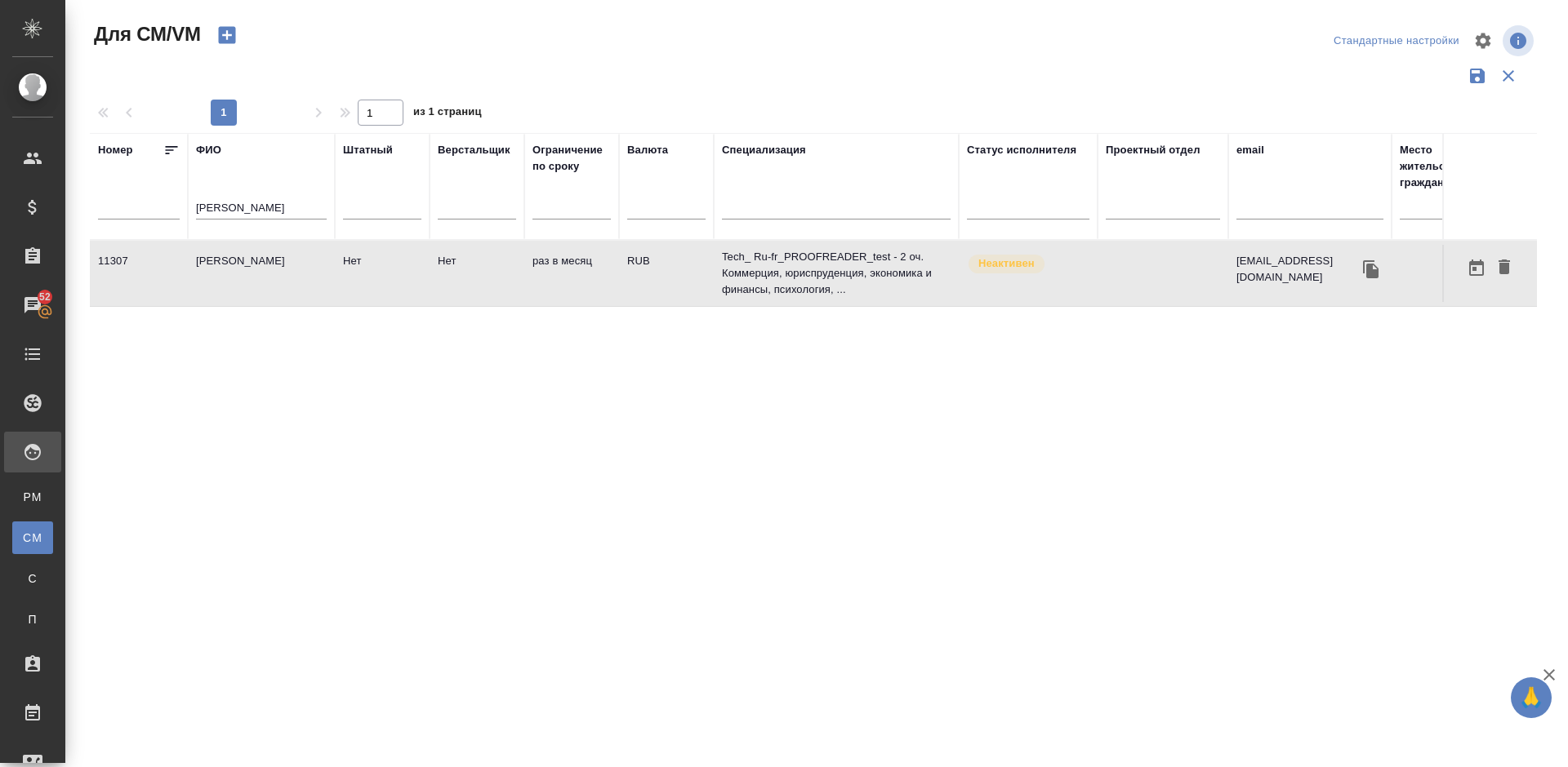
click at [286, 287] on td "Хапилова Анастасия Евгеньевна" at bounding box center [261, 273] width 147 height 57
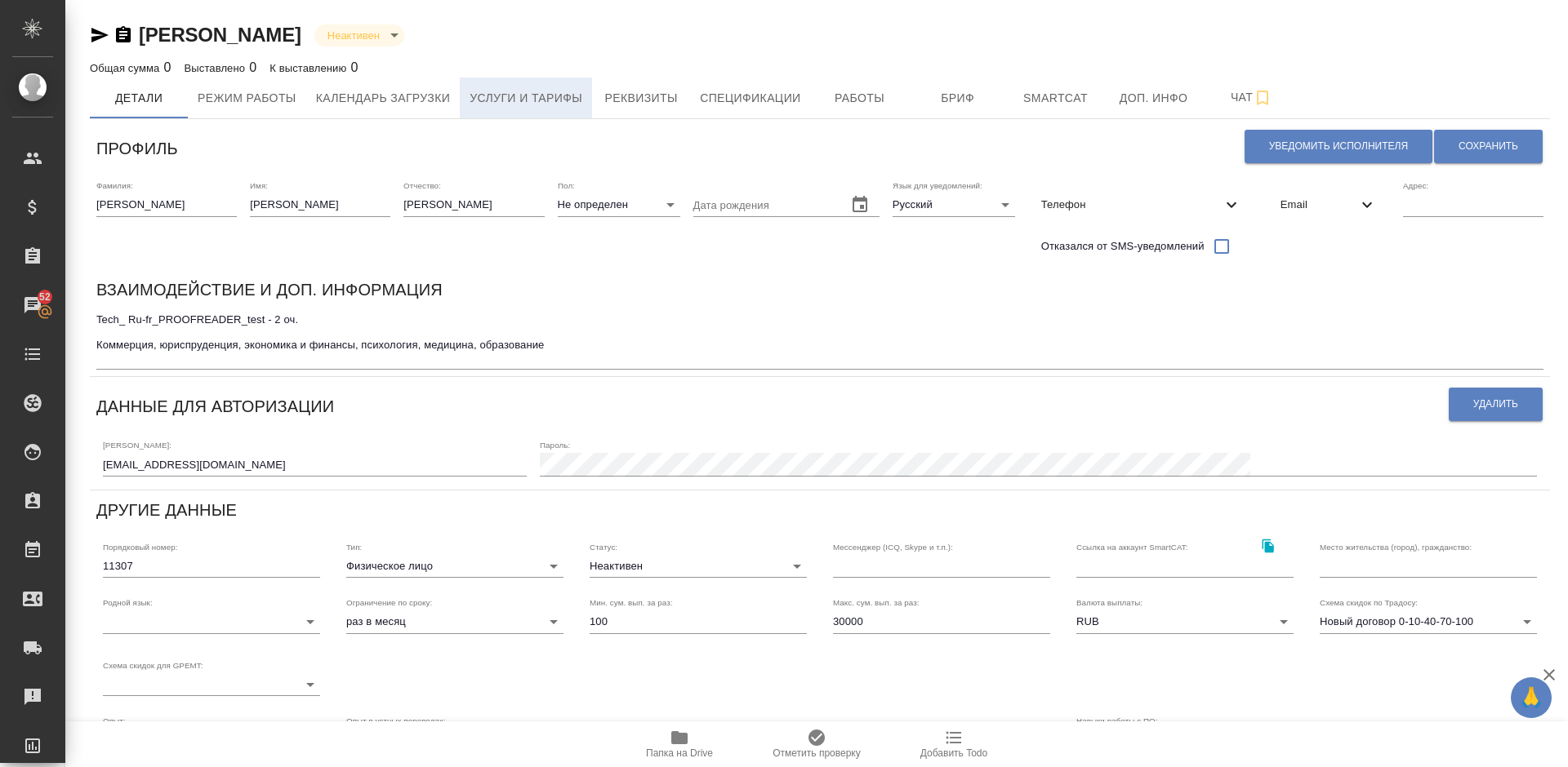
click at [546, 92] on span "Услуги и тарифы" at bounding box center [525, 98] width 113 height 20
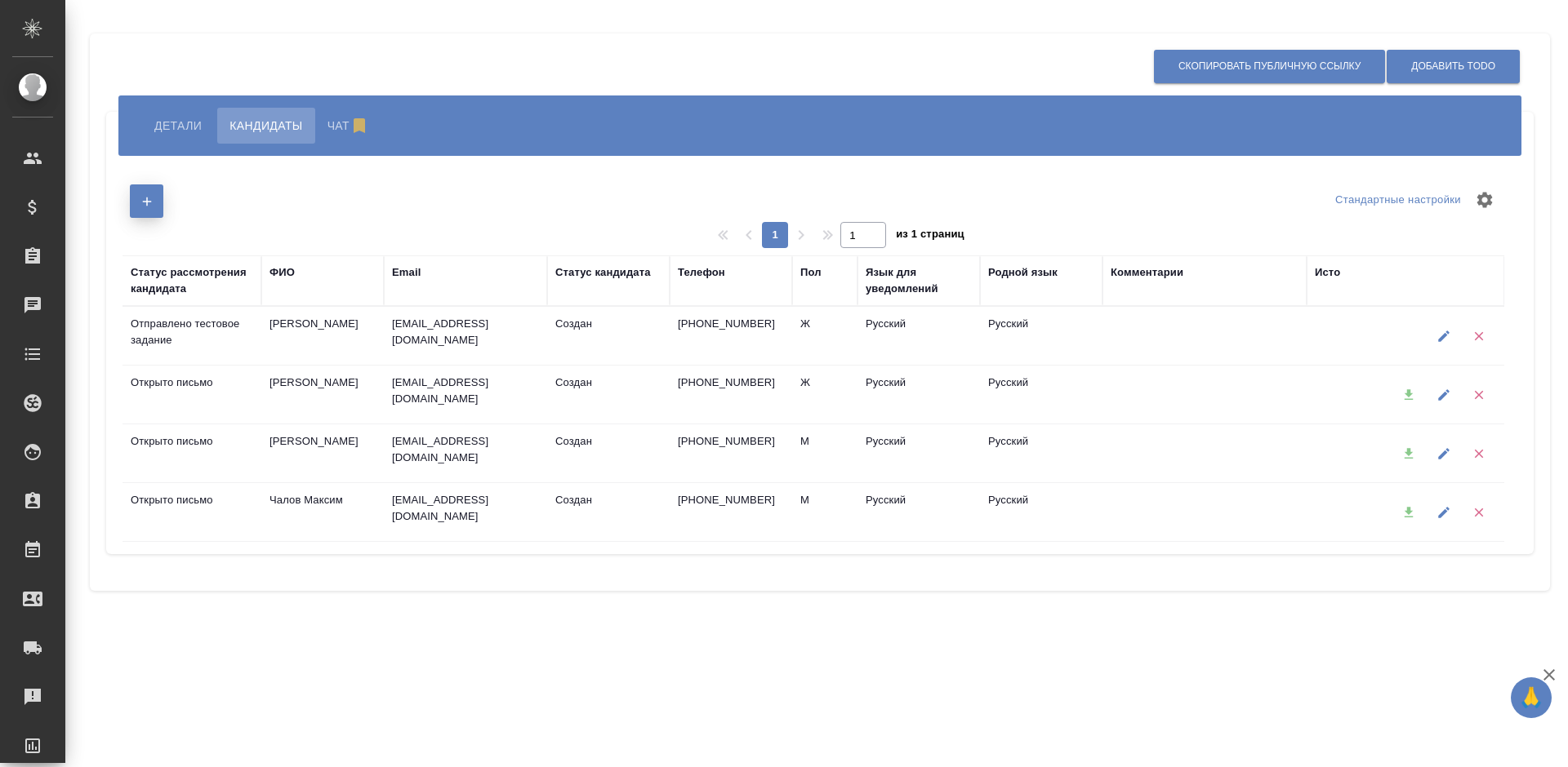
click at [151, 201] on icon "button" at bounding box center [147, 202] width 15 height 15
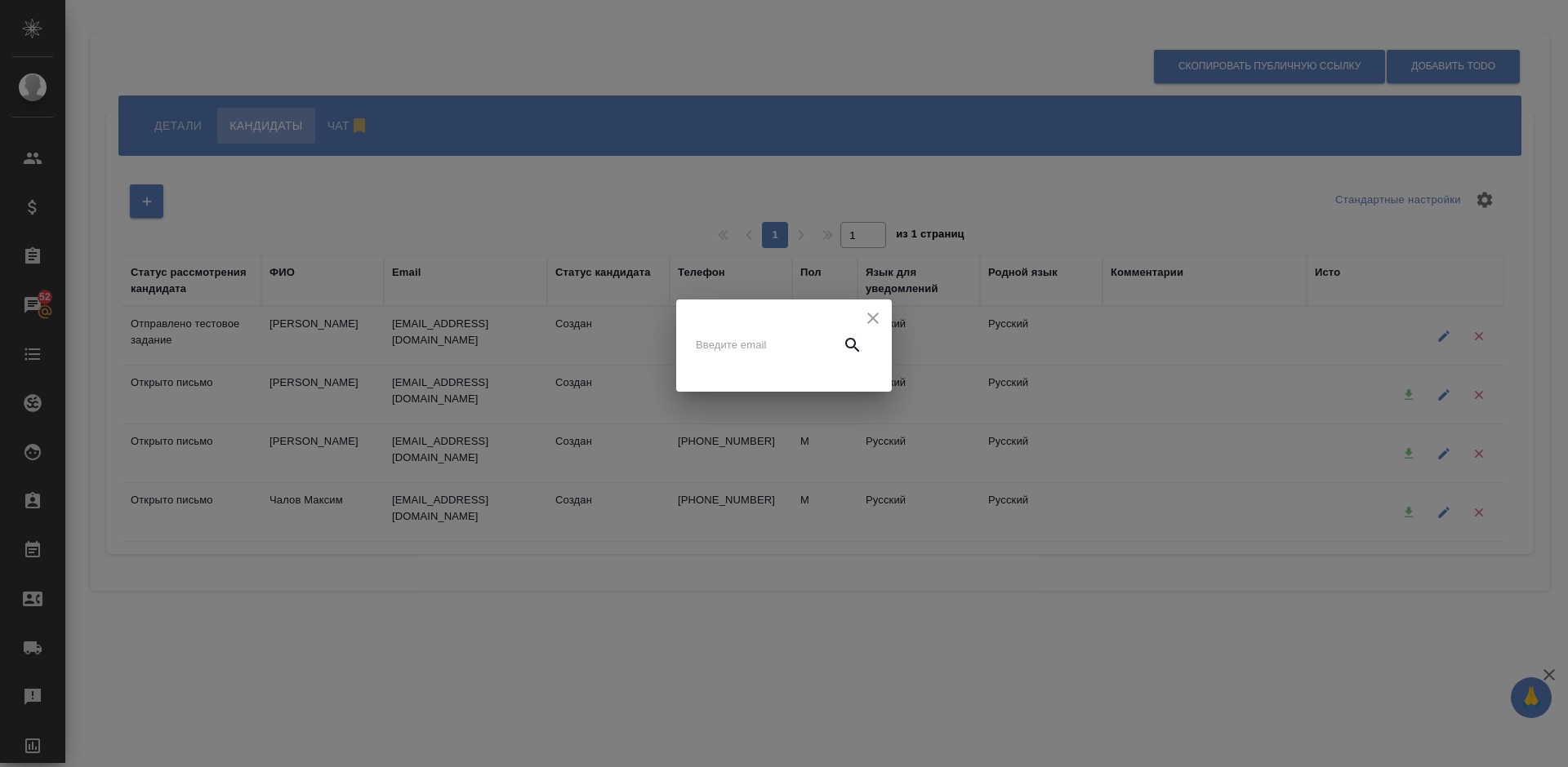
click at [734, 346] on input "text" at bounding box center [765, 345] width 138 height 23
paste input "[PERSON_NAME]"
type input "[PERSON_NAME]"
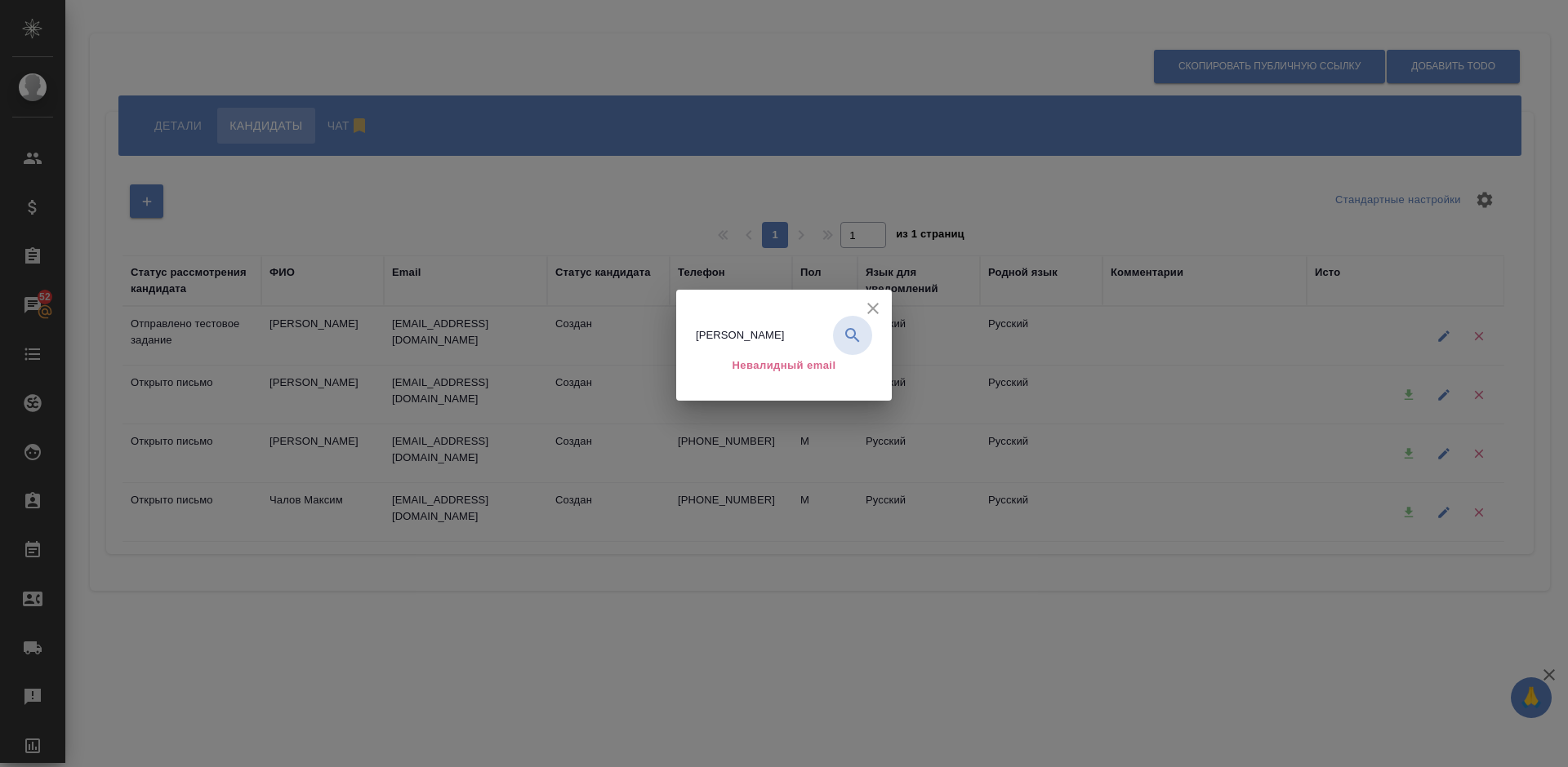
drag, startPoint x: 803, startPoint y: 335, endPoint x: 680, endPoint y: 336, distance: 123.0
click at [680, 336] on div "[PERSON_NAME] email" at bounding box center [783, 334] width 215 height 91
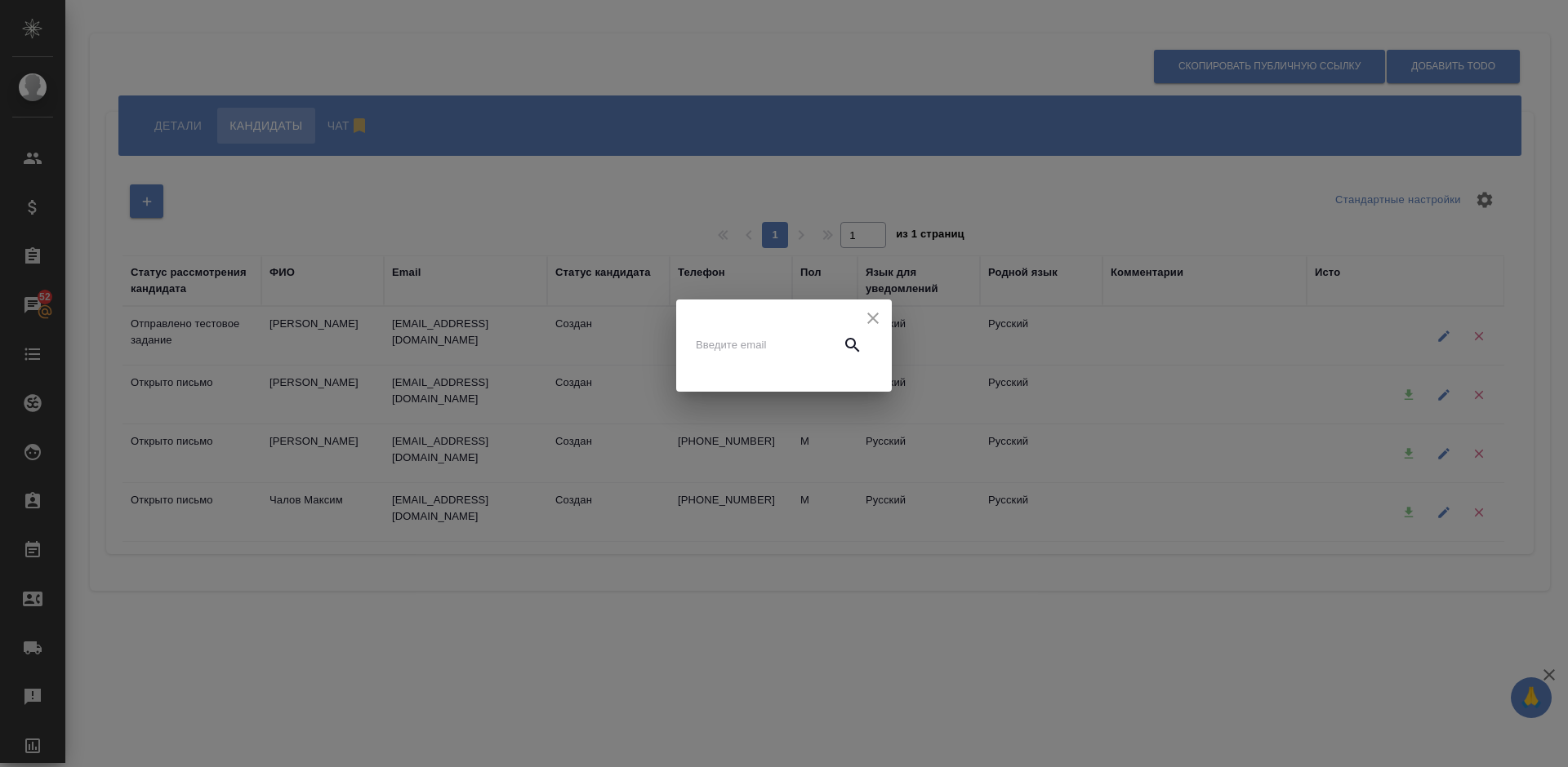
paste input "[EMAIL_ADDRESS][DOMAIN_NAME]"
type input "[EMAIL_ADDRESS][DOMAIN_NAME]"
click at [852, 342] on icon "button" at bounding box center [852, 345] width 19 height 19
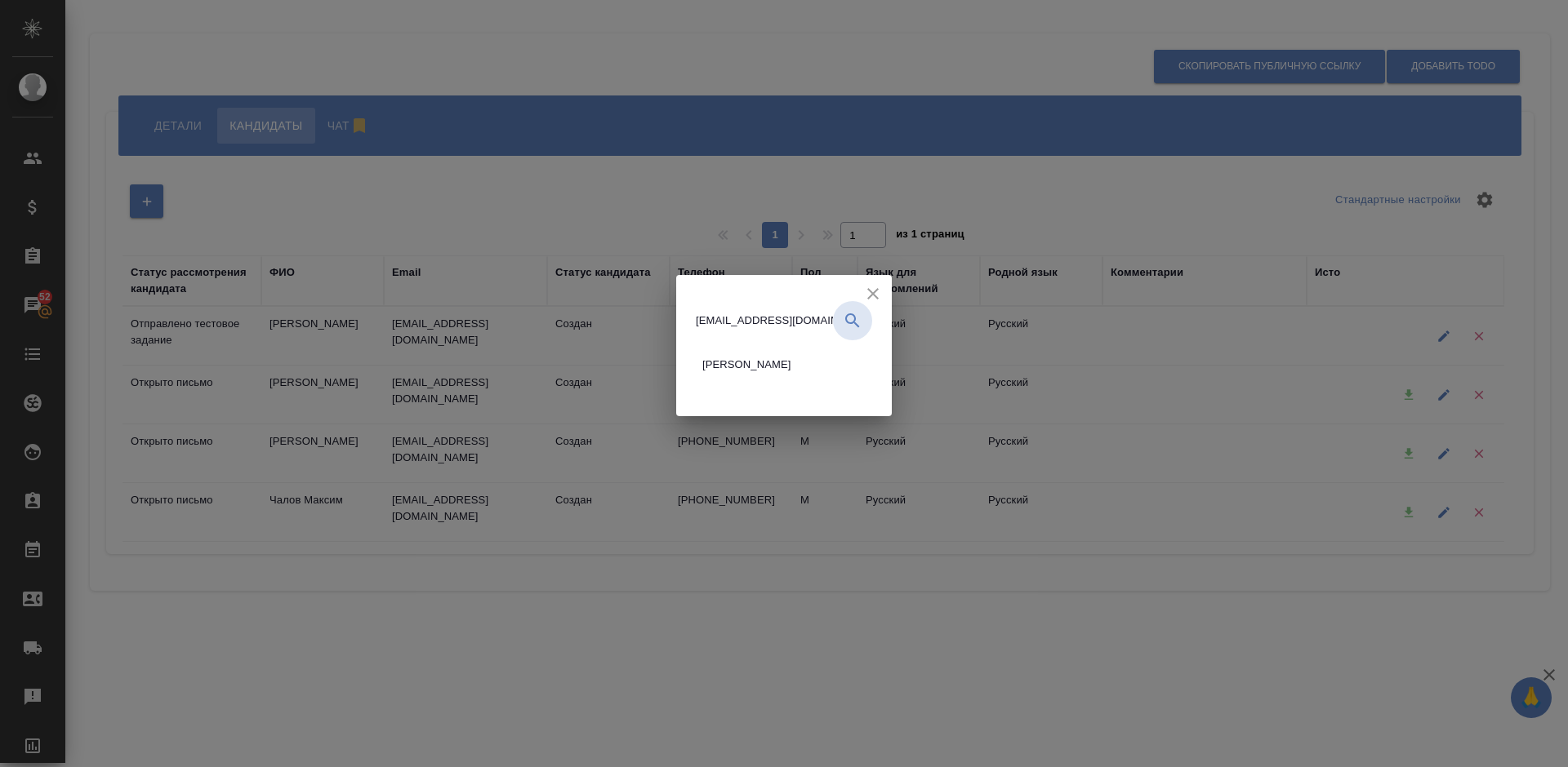
click at [853, 321] on icon "button" at bounding box center [852, 320] width 14 height 14
click at [850, 321] on icon "button" at bounding box center [852, 320] width 19 height 19
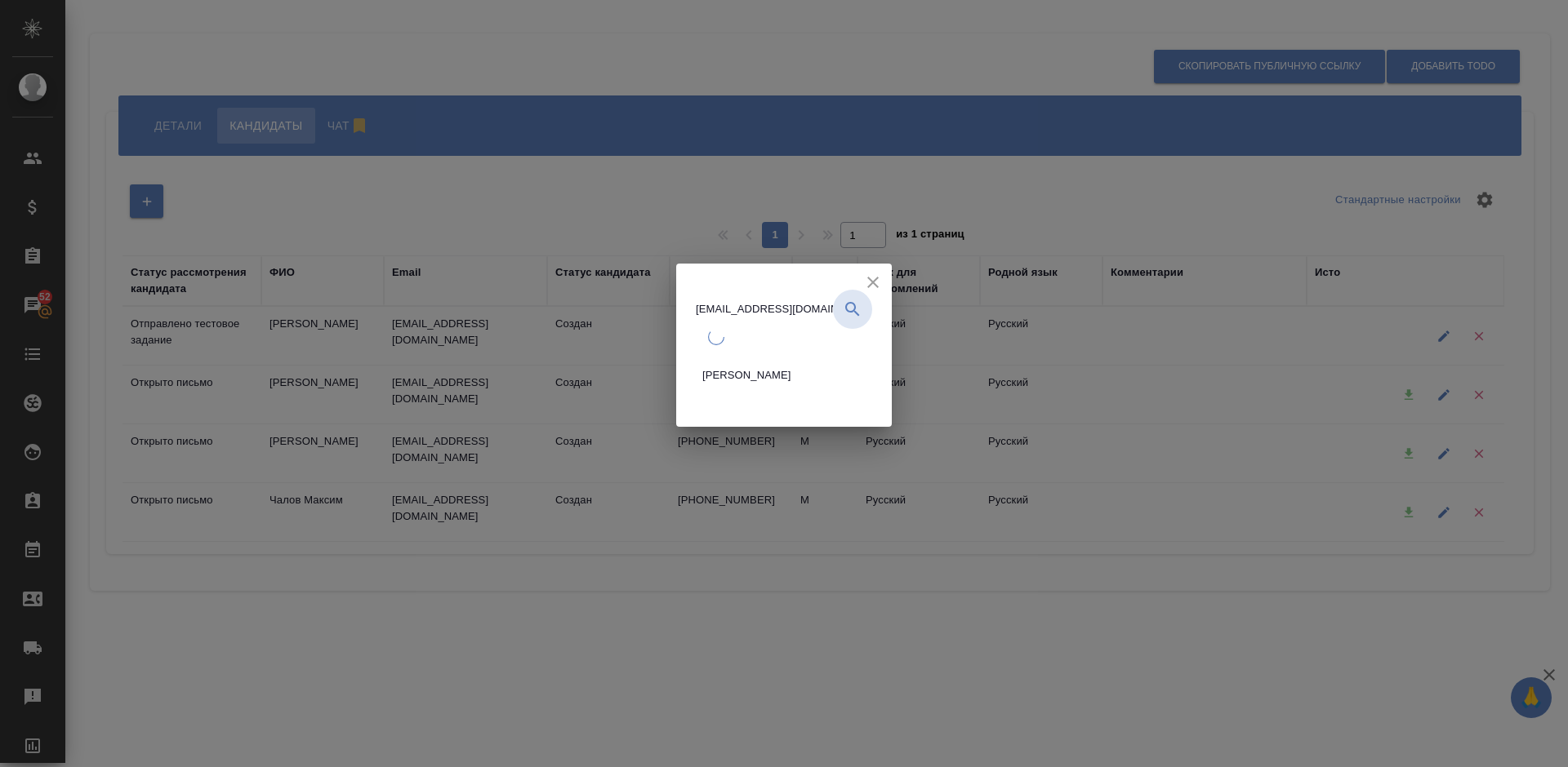
click at [850, 321] on button "button" at bounding box center [852, 309] width 39 height 39
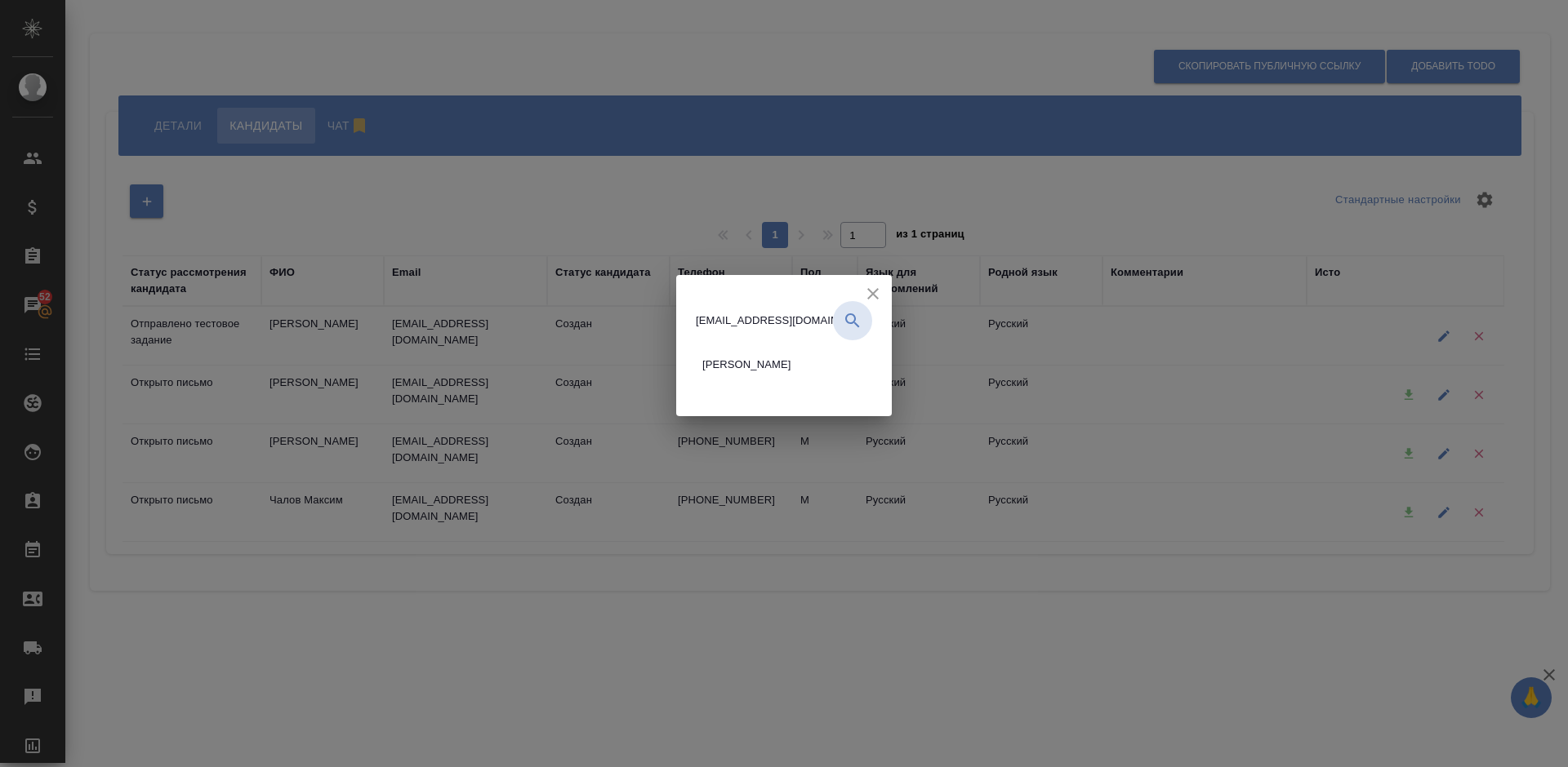
click at [777, 323] on input "[EMAIL_ADDRESS][DOMAIN_NAME]" at bounding box center [765, 320] width 138 height 23
click at [791, 363] on span "[PERSON_NAME]" at bounding box center [746, 365] width 89 height 16
click at [792, 363] on li "[PERSON_NAME]" at bounding box center [750, 364] width 108 height 36
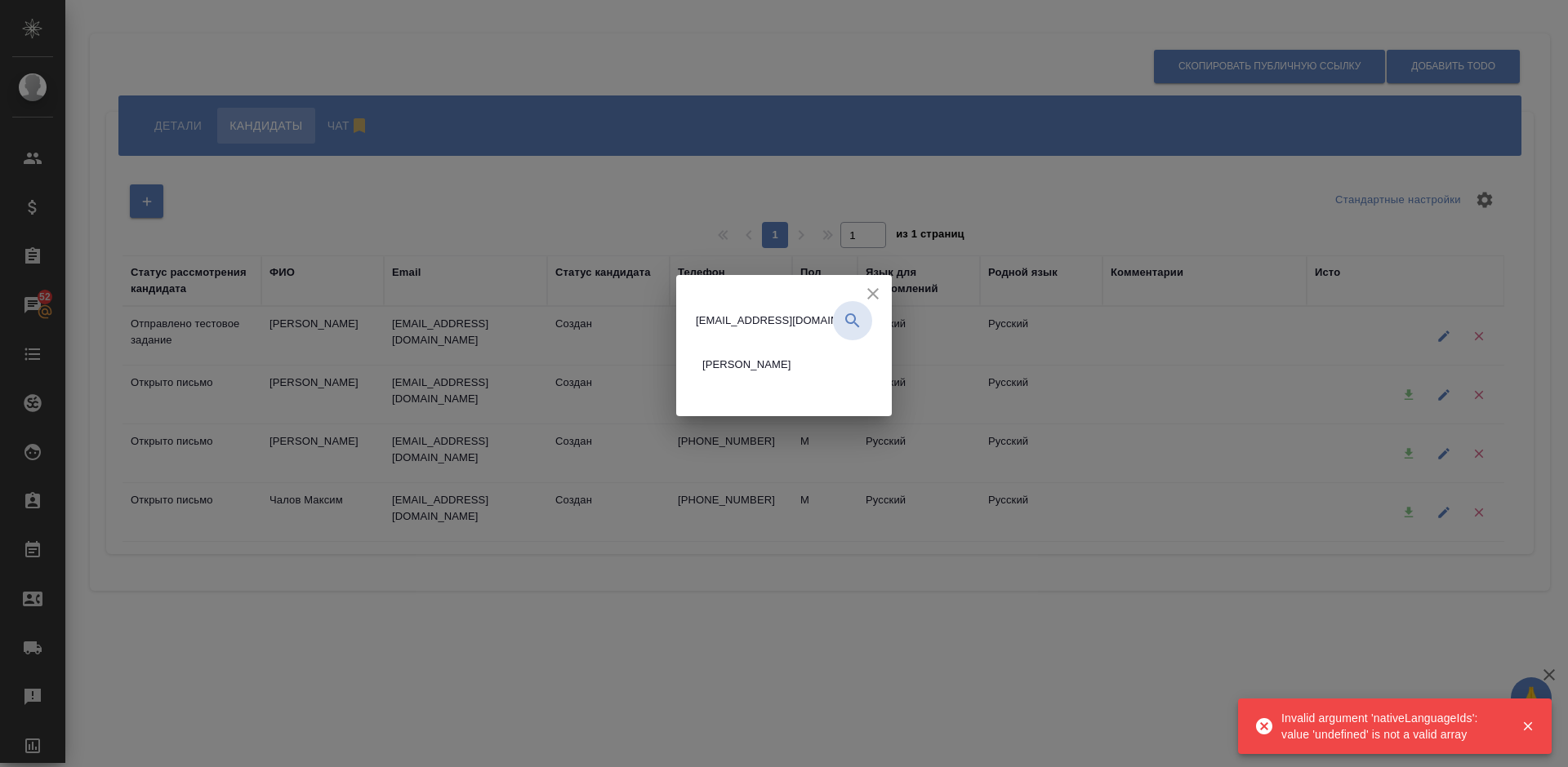
click at [698, 331] on input "[EMAIL_ADDRESS][DOMAIN_NAME]" at bounding box center [765, 320] width 138 height 23
click at [697, 318] on input "[EMAIL_ADDRESS][DOMAIN_NAME]" at bounding box center [765, 320] width 138 height 23
click at [696, 316] on div "[PERSON_NAME][EMAIL_ADDRESS][DOMAIN_NAME] [PERSON_NAME]" at bounding box center [784, 345] width 176 height 88
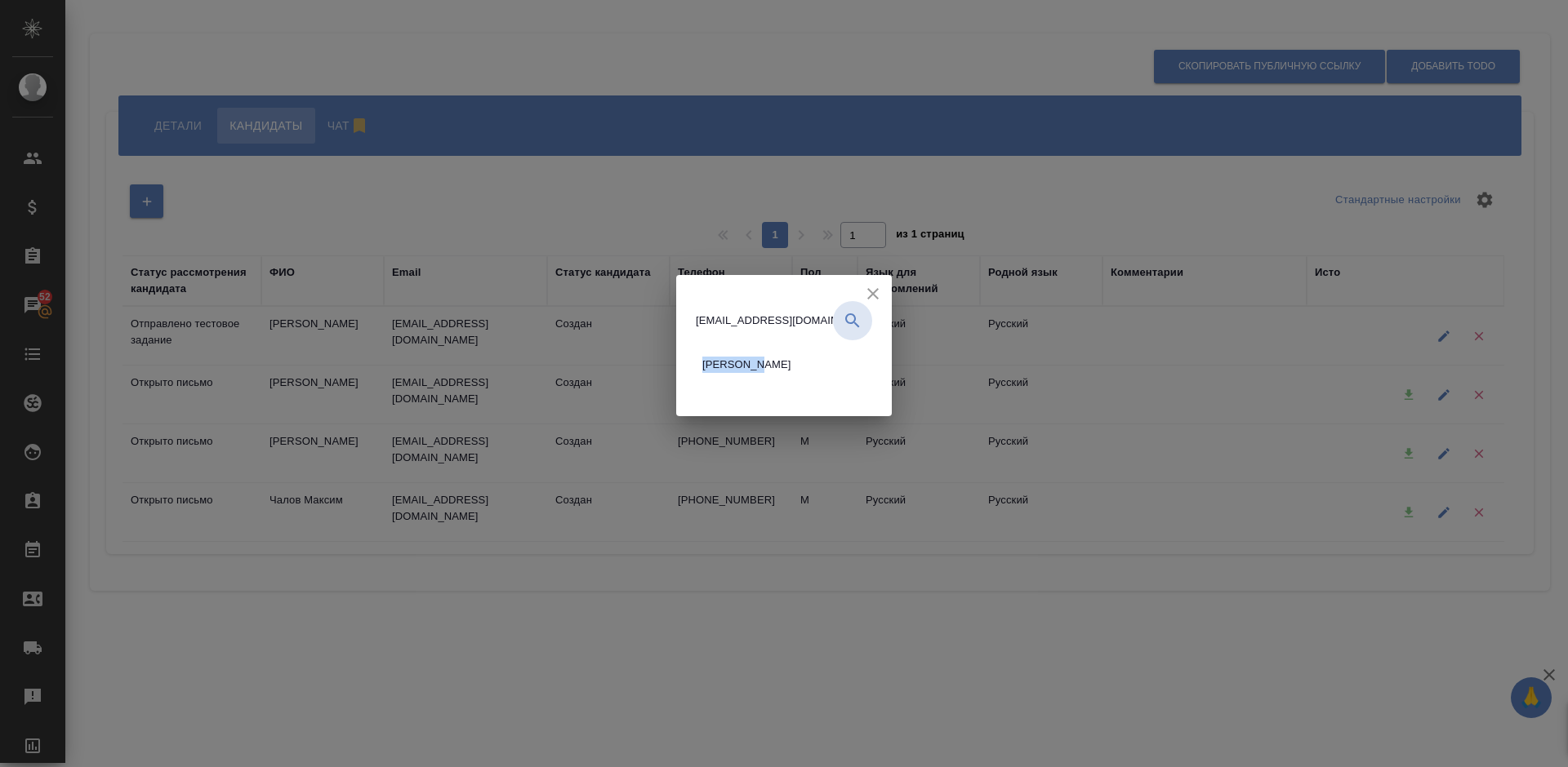
click at [696, 316] on div "[PERSON_NAME][EMAIL_ADDRESS][DOMAIN_NAME] [PERSON_NAME]" at bounding box center [784, 345] width 176 height 88
click at [857, 321] on icon "button" at bounding box center [852, 320] width 19 height 19
click at [791, 361] on span "[PERSON_NAME]" at bounding box center [746, 365] width 89 height 16
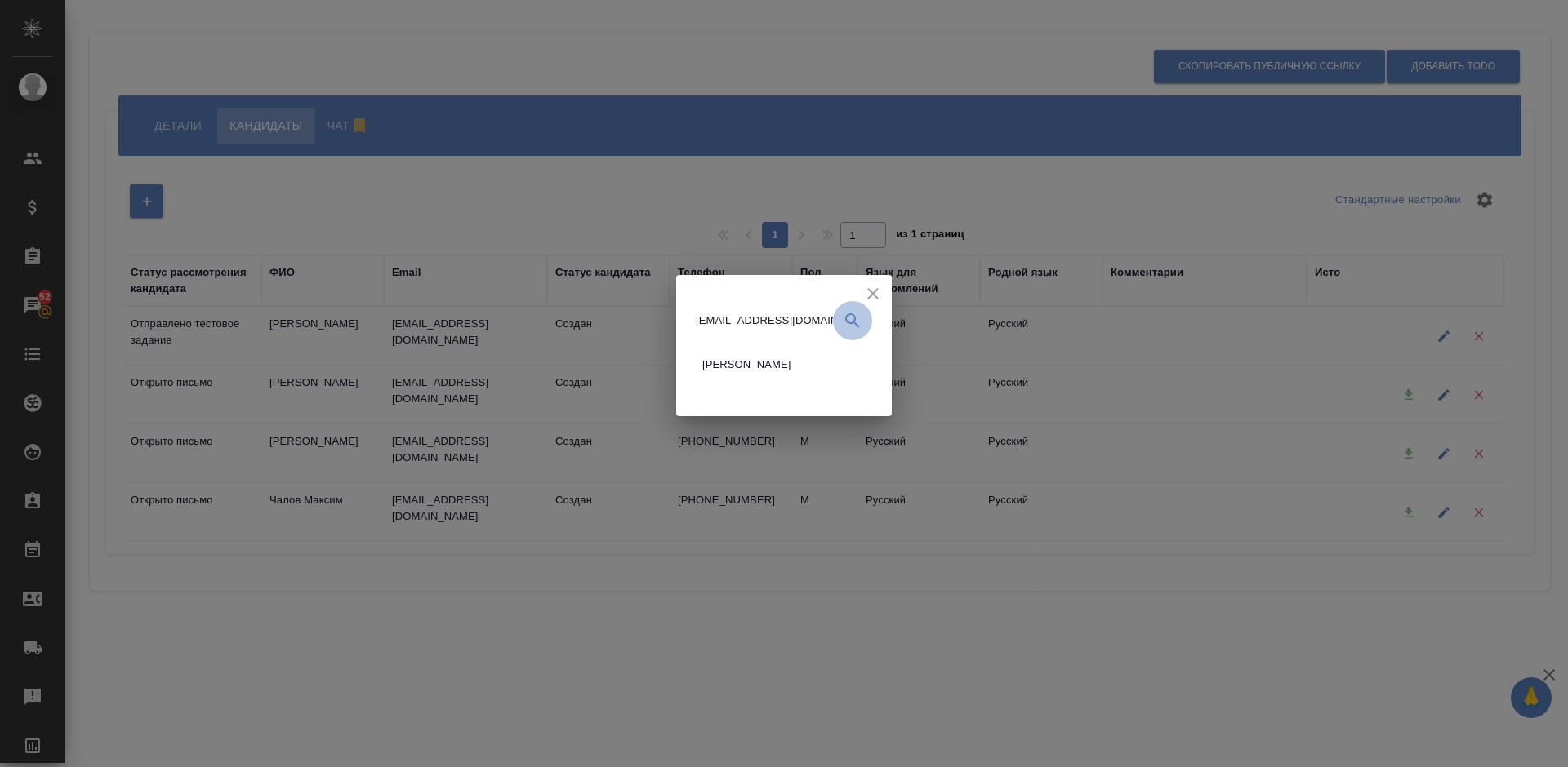
click at [856, 317] on icon "button" at bounding box center [852, 320] width 19 height 19
click at [764, 349] on li "[PERSON_NAME]" at bounding box center [750, 364] width 108 height 36
click at [737, 323] on input "[EMAIL_ADDRESS][DOMAIN_NAME]" at bounding box center [765, 320] width 138 height 23
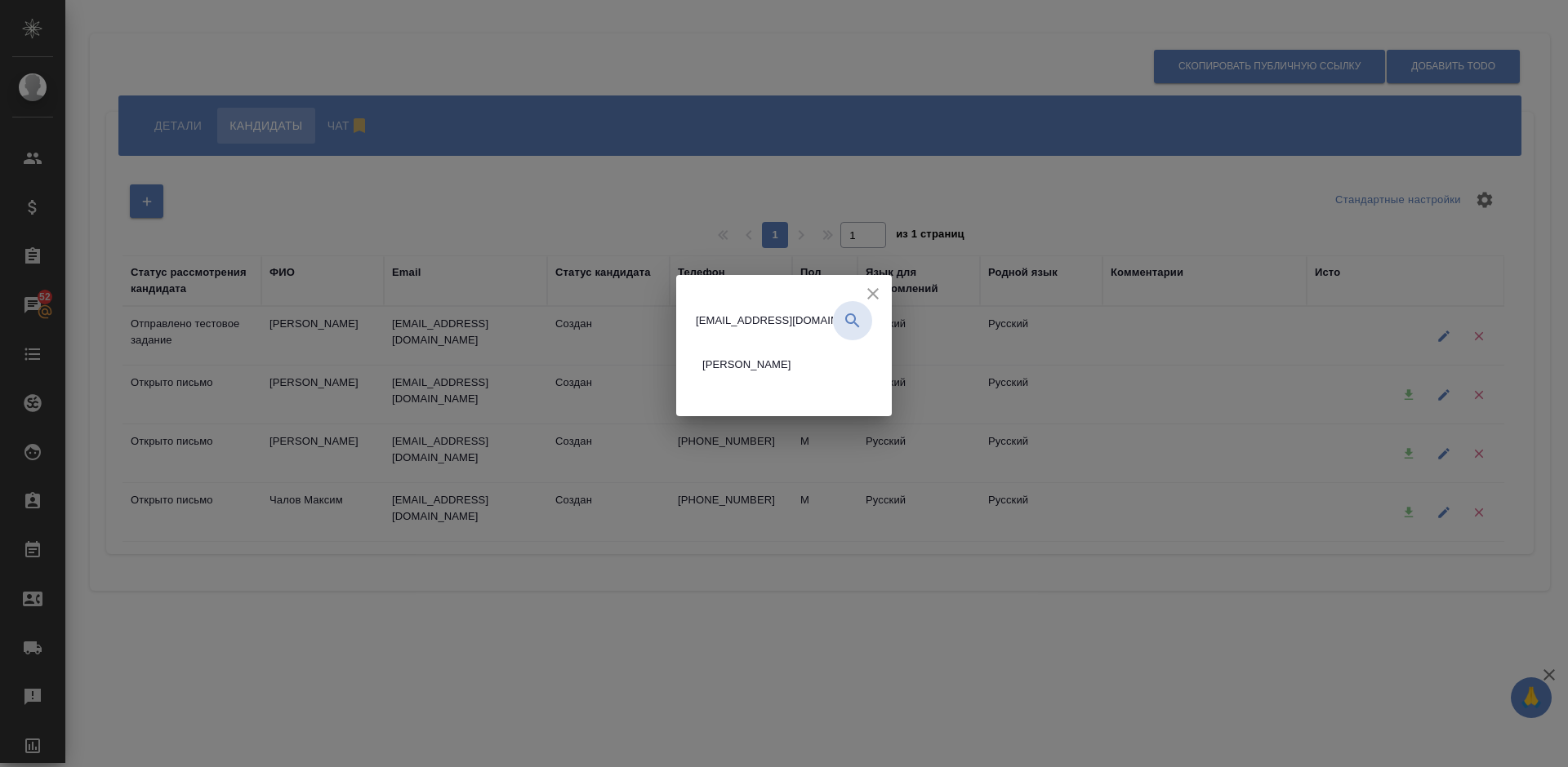
click at [676, 326] on div "[PERSON_NAME][EMAIL_ADDRESS][DOMAIN_NAME] [PERSON_NAME]" at bounding box center [783, 335] width 215 height 121
click at [777, 295] on div "[PERSON_NAME][EMAIL_ADDRESS][DOMAIN_NAME] [PERSON_NAME]" at bounding box center [783, 335] width 215 height 121
click at [872, 310] on div "[PERSON_NAME][EMAIL_ADDRESS][DOMAIN_NAME] [PERSON_NAME]" at bounding box center [784, 345] width 176 height 88
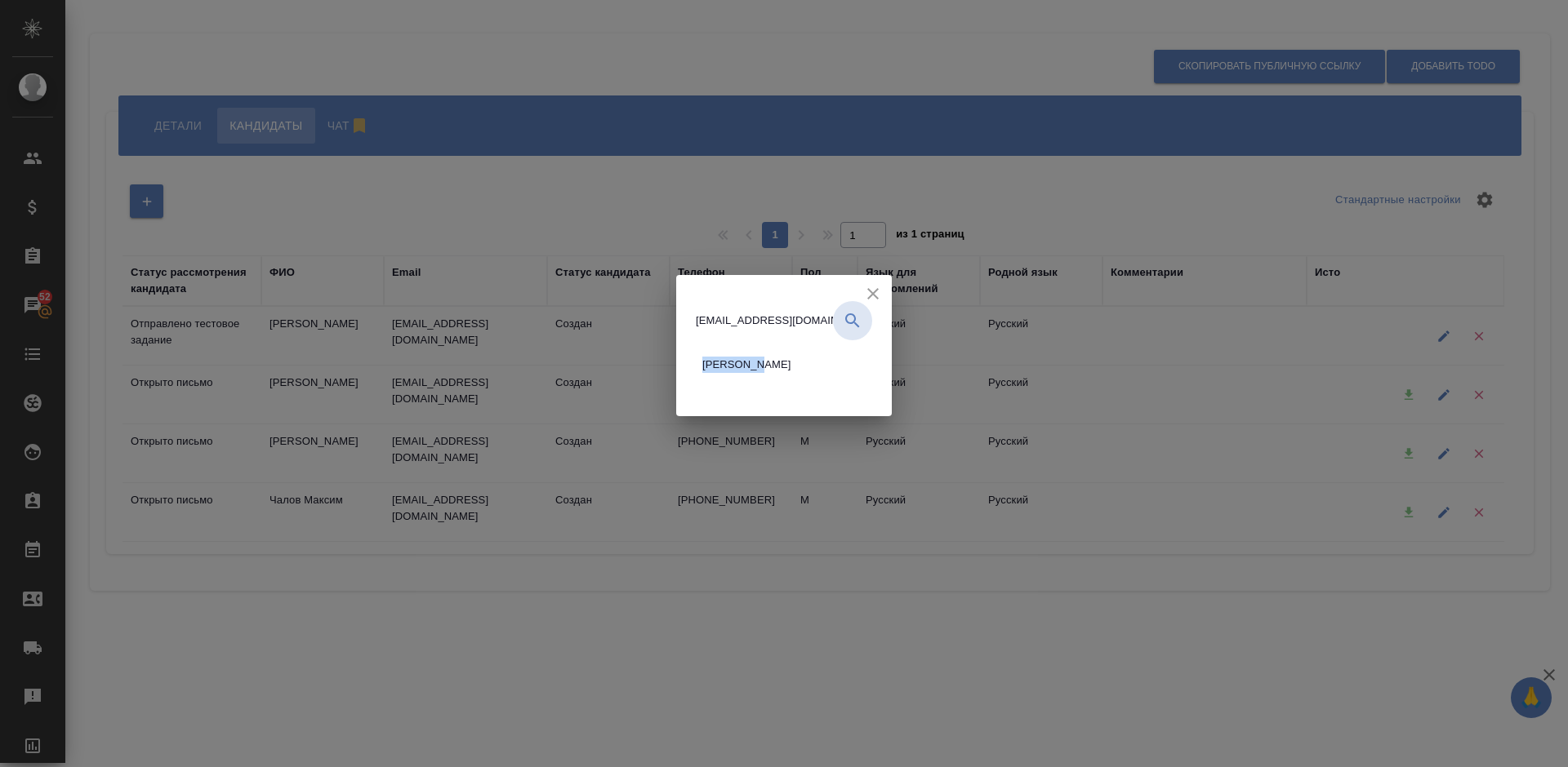
click at [872, 310] on div "[PERSON_NAME][EMAIL_ADDRESS][DOMAIN_NAME] [PERSON_NAME]" at bounding box center [784, 345] width 176 height 88
click at [804, 341] on ul "[PERSON_NAME]" at bounding box center [750, 364] width 108 height 49
click at [856, 332] on button "button" at bounding box center [852, 321] width 39 height 39
click at [878, 293] on icon "close" at bounding box center [873, 293] width 11 height 11
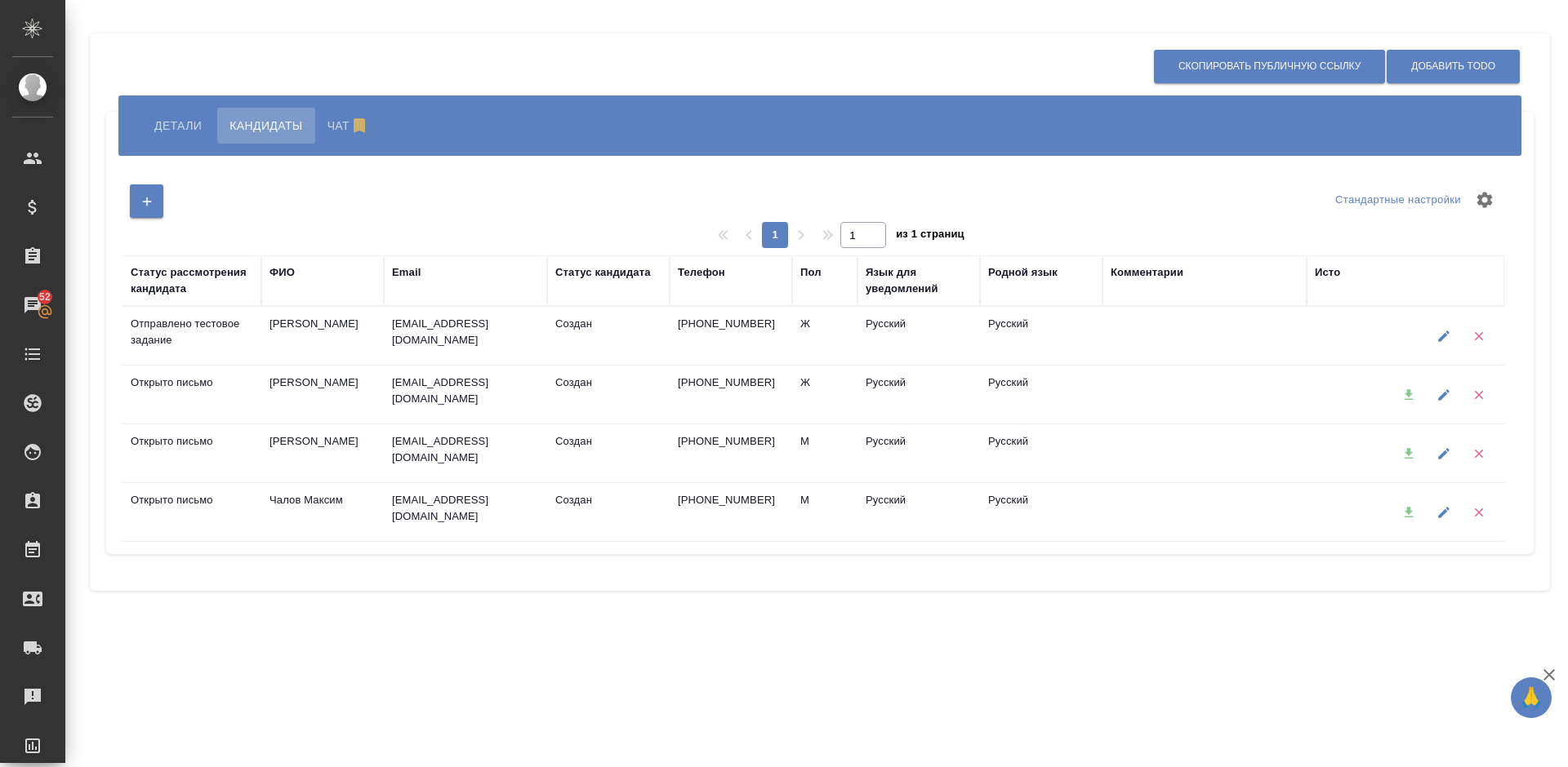
click at [181, 131] on span "Детали" at bounding box center [178, 125] width 48 height 19
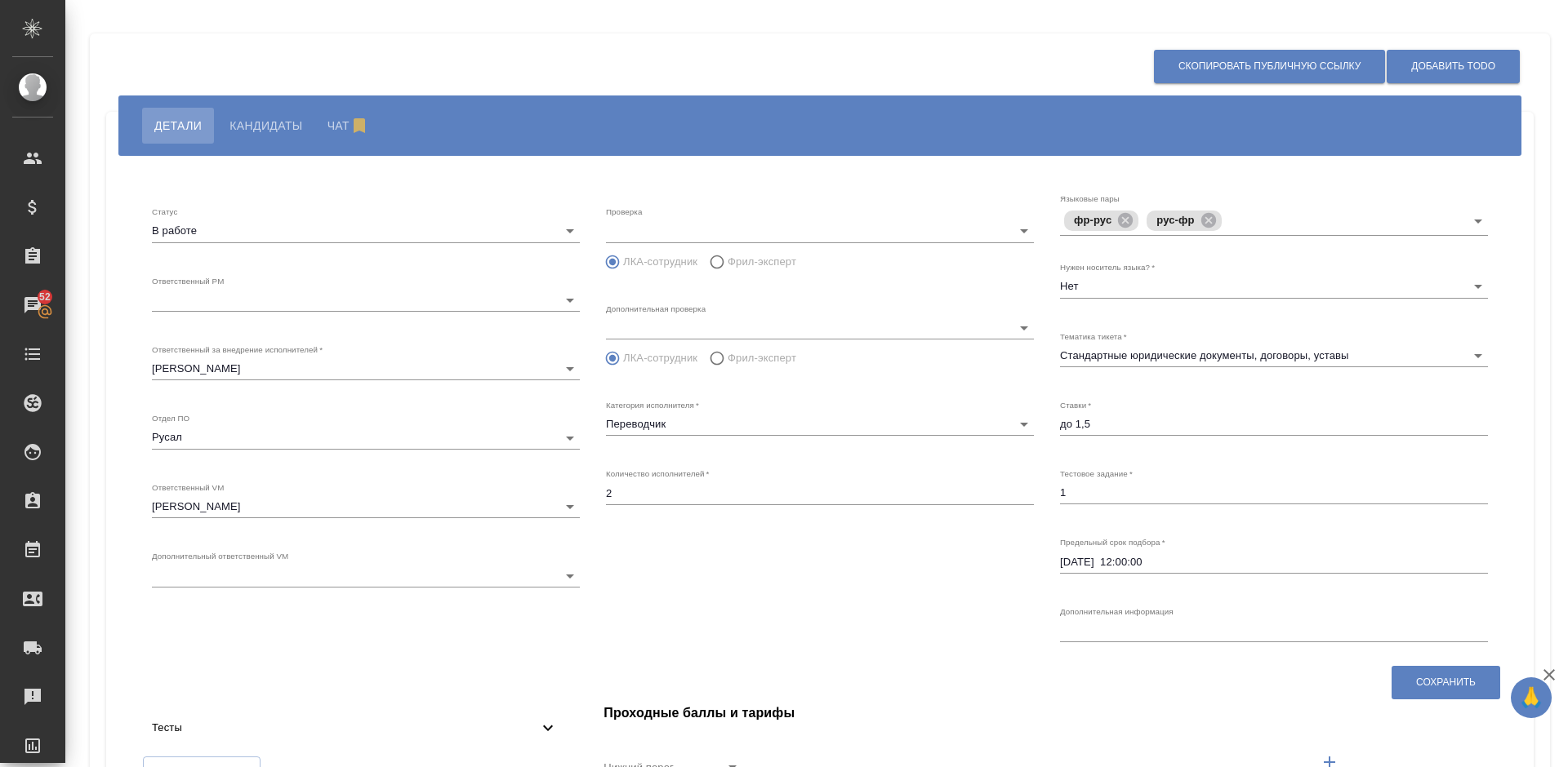
click at [1567, 192] on div "Добавить ToDo Скопировать публичную ссылку [PERSON_NAME] Чат Статус В работе in…" at bounding box center [816, 444] width 1502 height 888
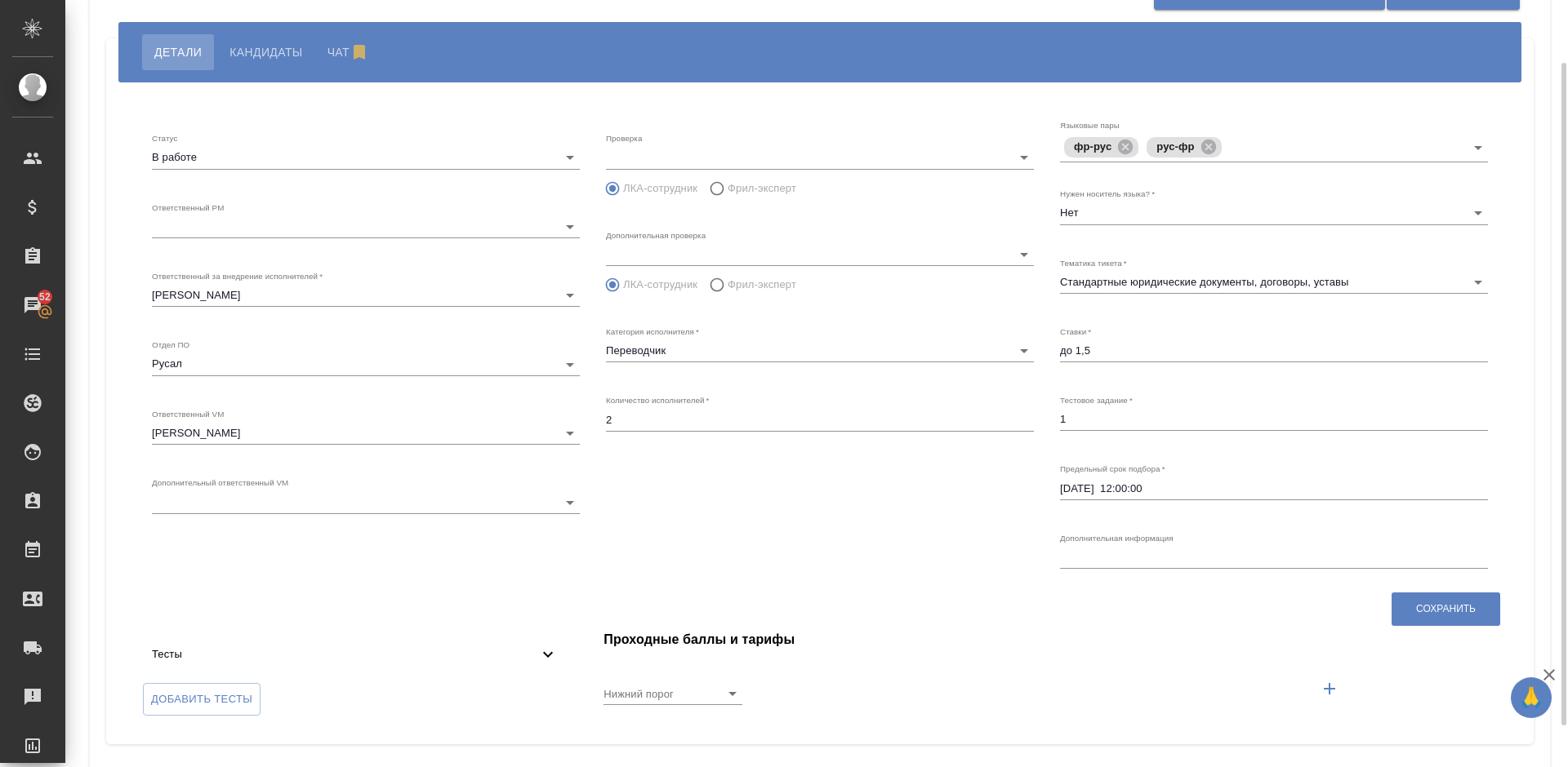
scroll to position [98, 0]
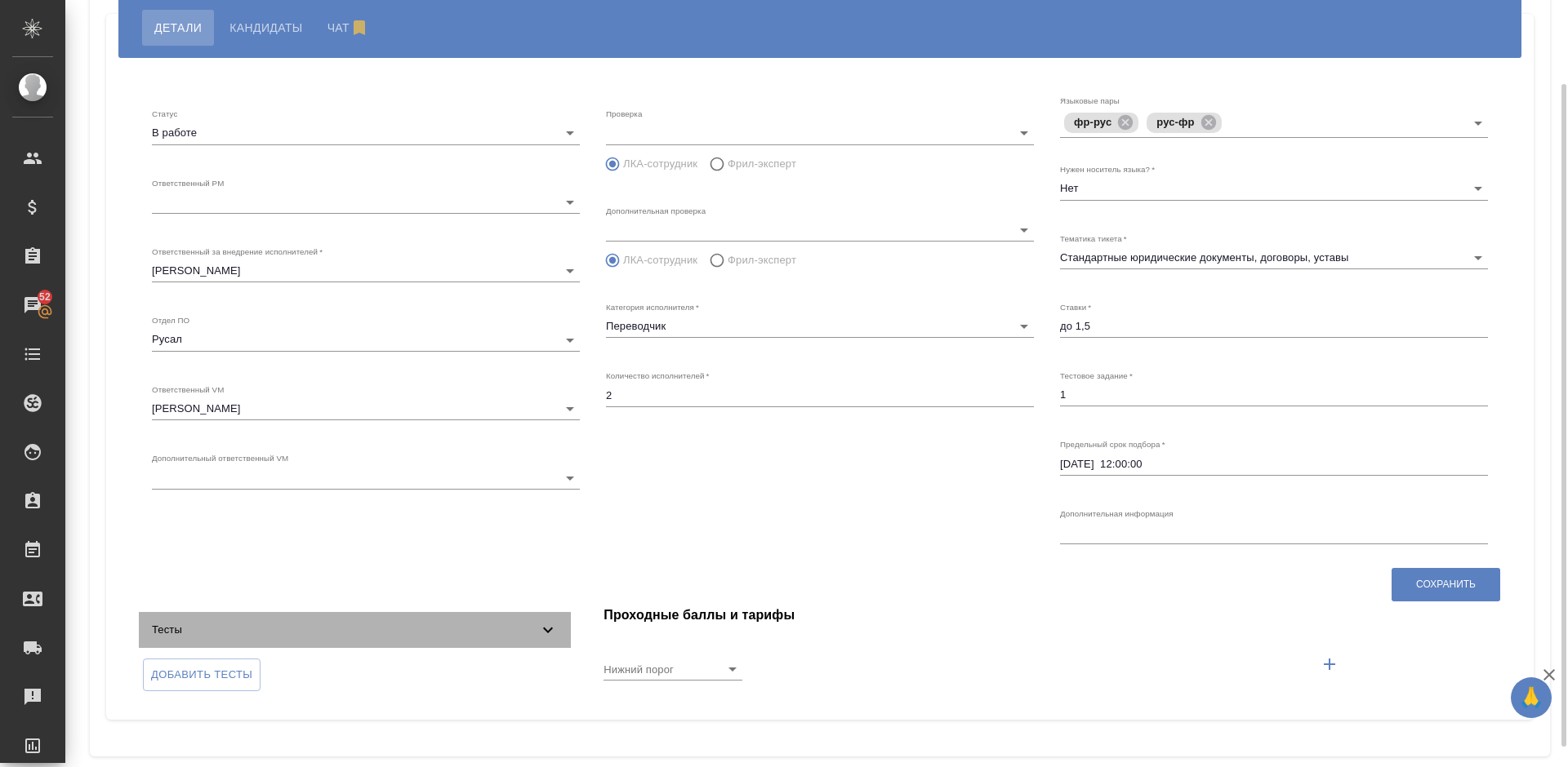
click at [429, 634] on span "Тесты" at bounding box center [345, 630] width 386 height 16
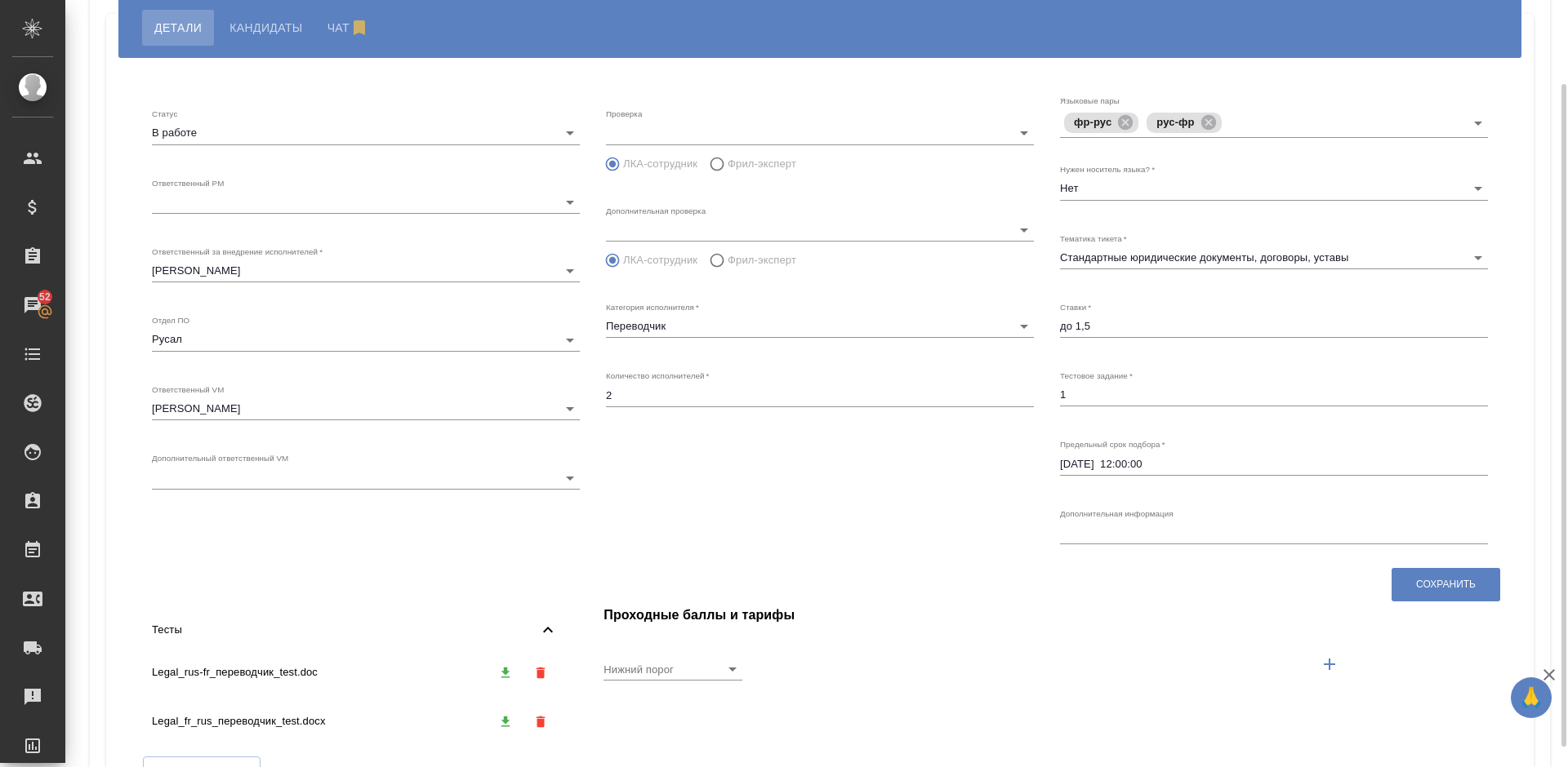
click at [506, 671] on icon "button" at bounding box center [506, 672] width 9 height 11
click at [504, 723] on icon "button" at bounding box center [506, 721] width 9 height 11
